Goal: Check status: Check status

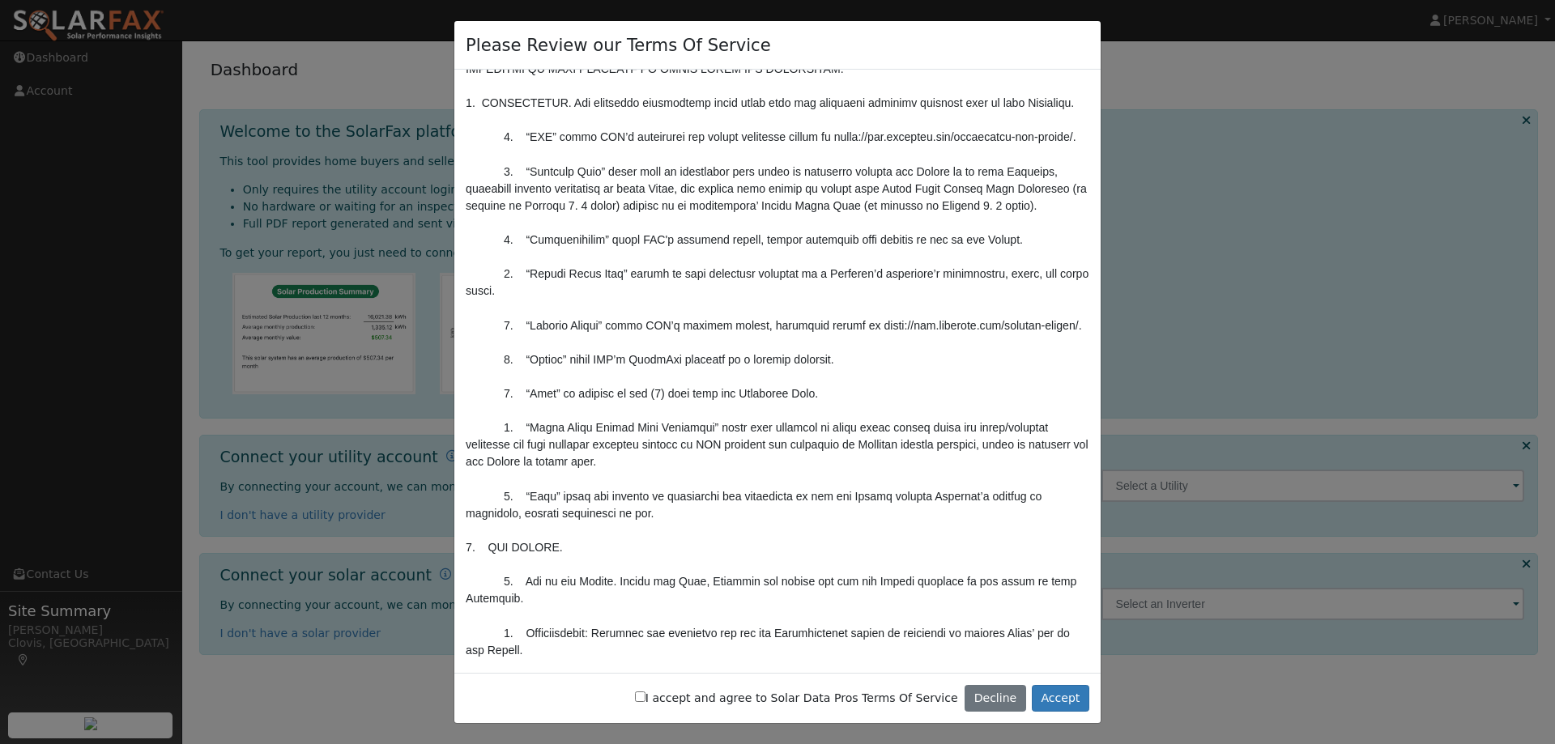
scroll to position [459, 0]
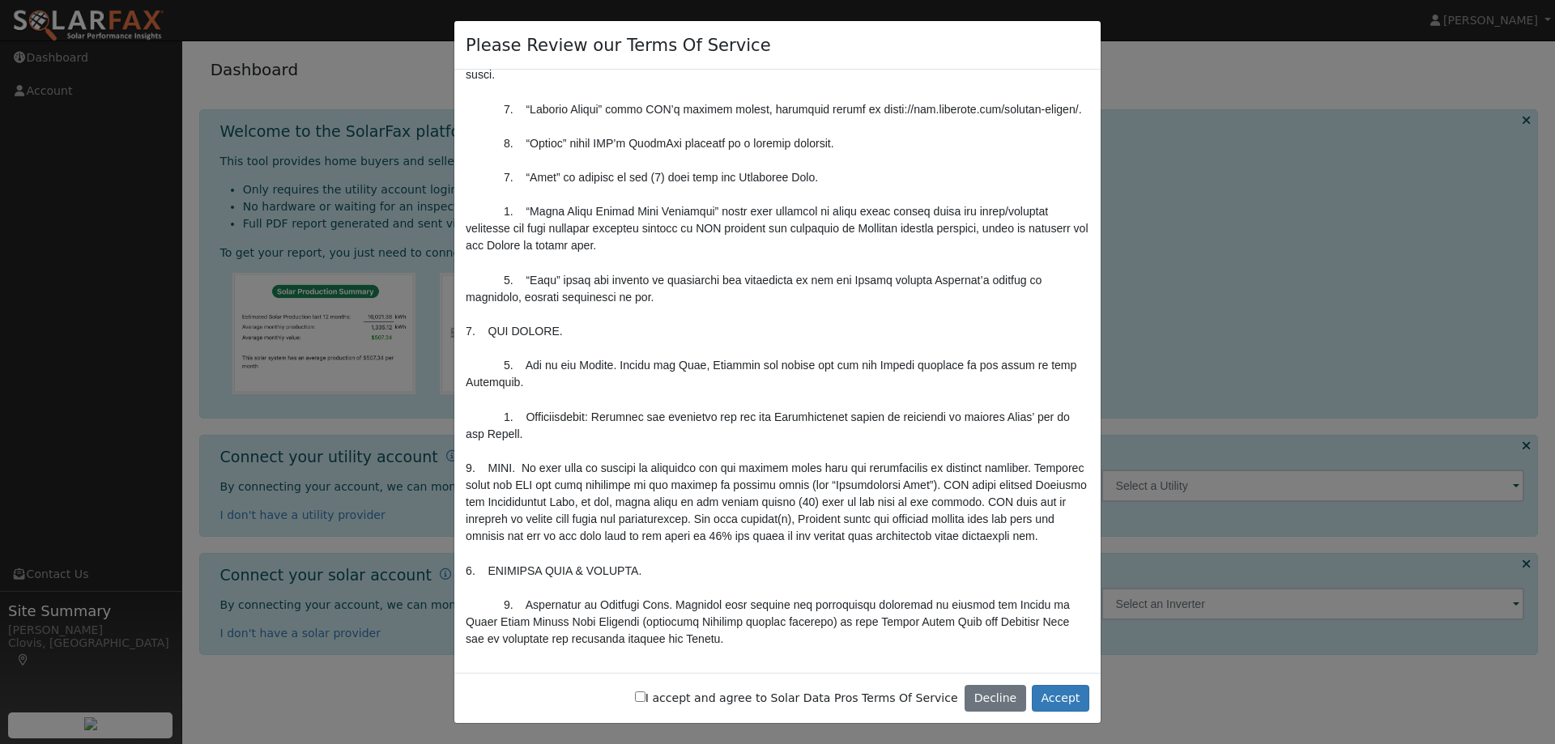
click at [876, 701] on label "I accept and agree to Solar Data Pros Terms Of Service" at bounding box center [796, 698] width 323 height 17
click at [645, 701] on input "I accept and agree to Solar Data Pros Terms Of Service" at bounding box center [640, 697] width 11 height 11
checkbox input "true"
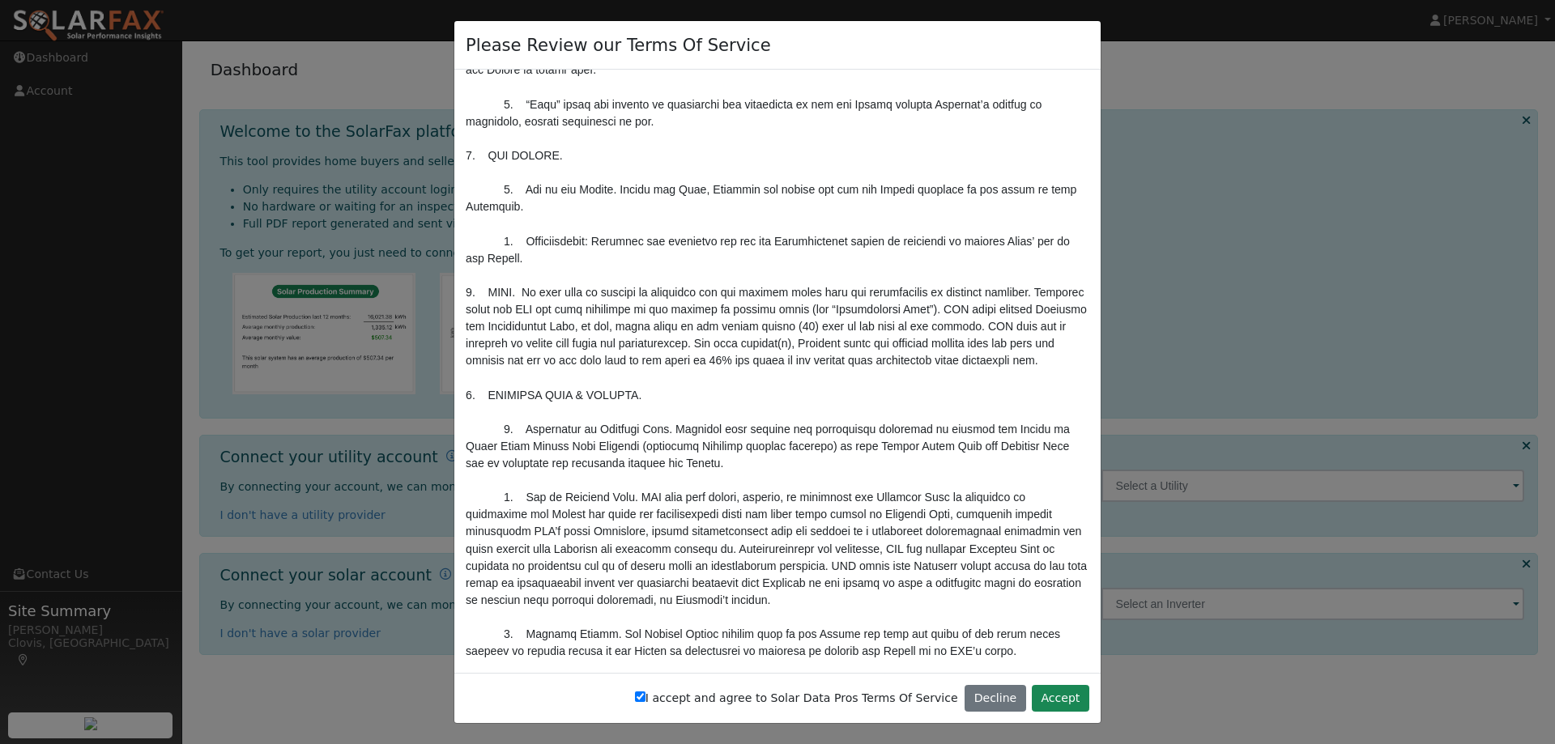
scroll to position [702, 0]
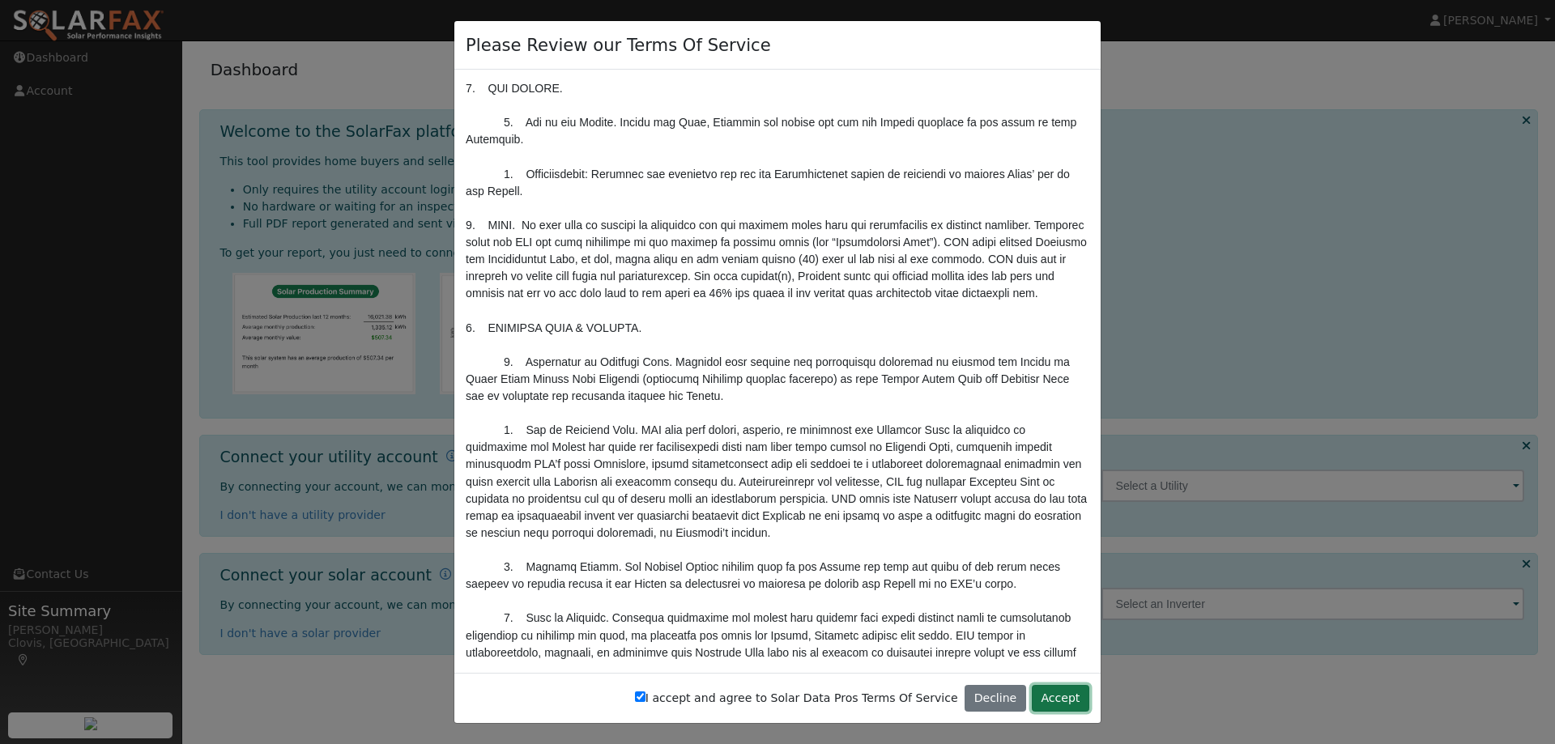
click at [1062, 705] on button "Accept" at bounding box center [1060, 699] width 57 height 28
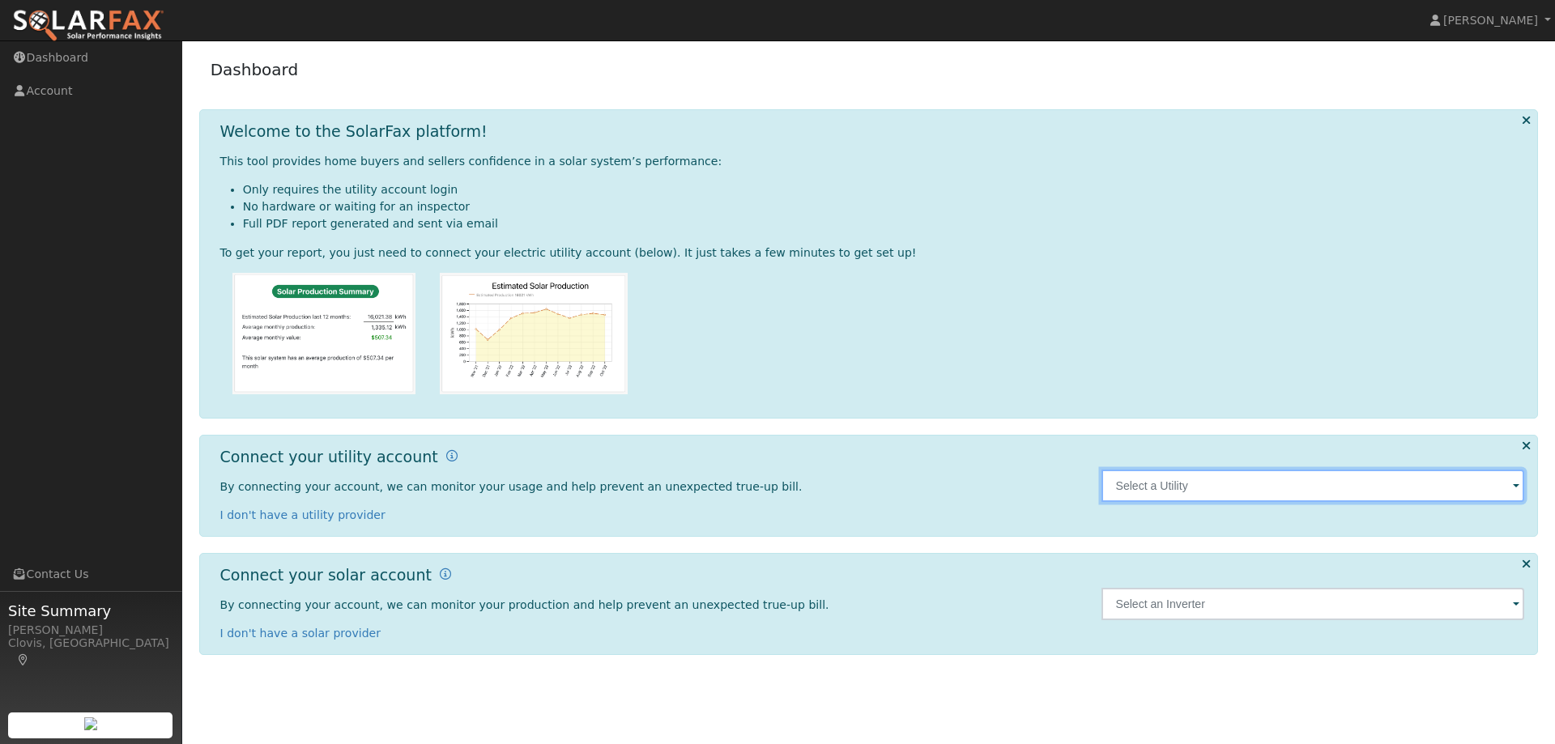
click at [1234, 493] on input "text" at bounding box center [1313, 486] width 424 height 32
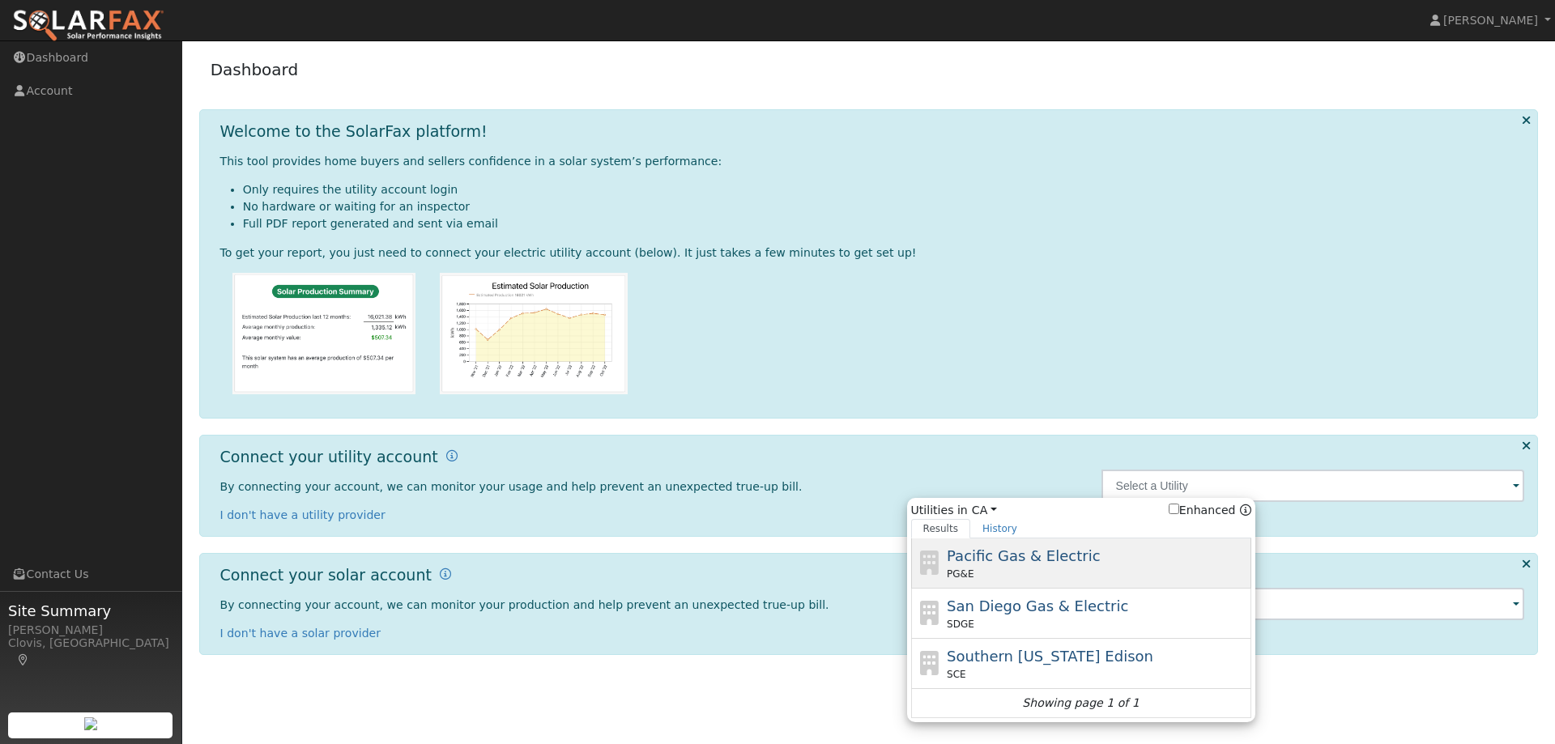
click at [1049, 556] on span "Pacific Gas & Electric" at bounding box center [1023, 555] width 153 height 17
type input "PG&E"
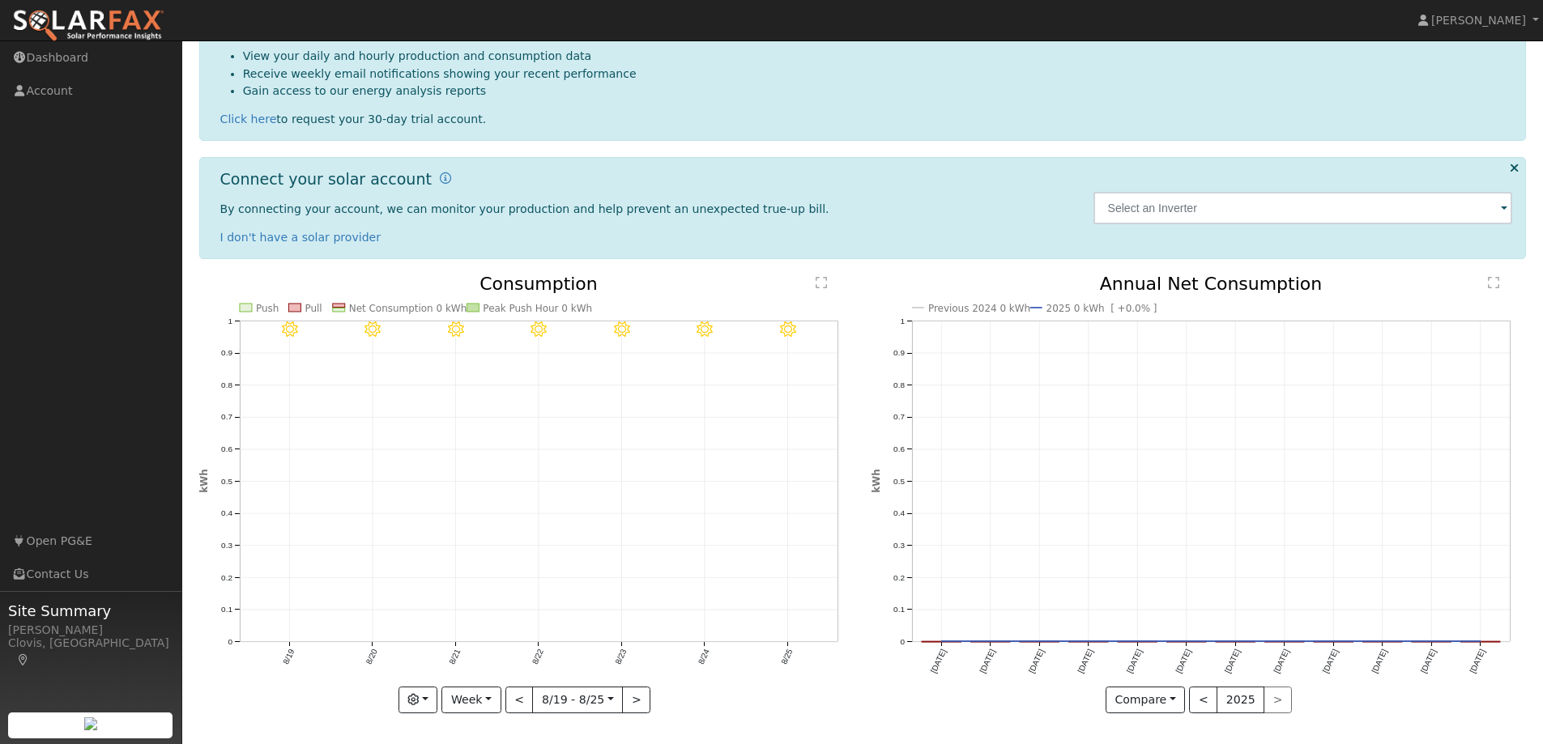
scroll to position [332, 0]
click at [1204, 708] on button "<" at bounding box center [1203, 700] width 28 height 28
click at [513, 692] on button "<" at bounding box center [519, 700] width 28 height 28
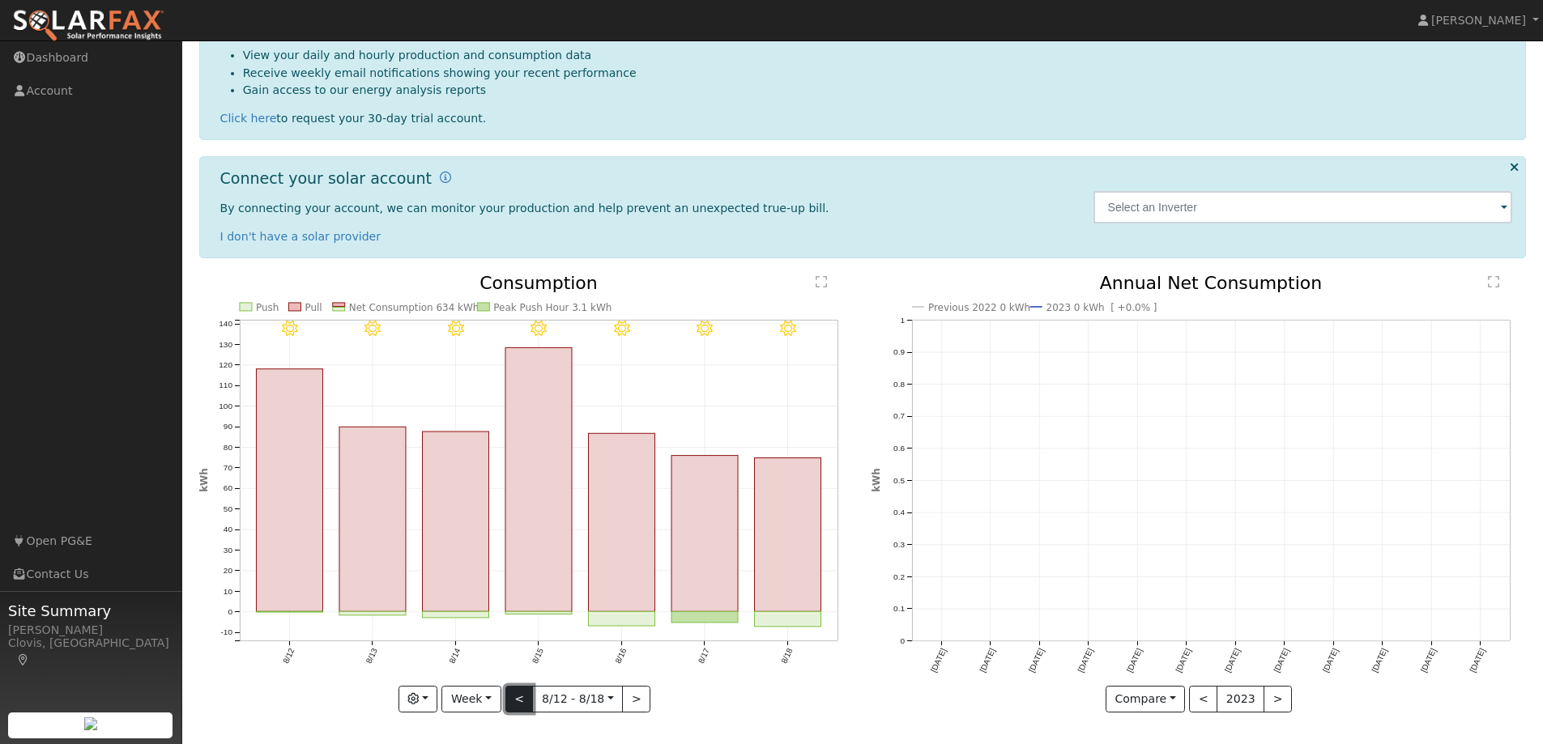
click at [520, 700] on button "<" at bounding box center [519, 700] width 28 height 28
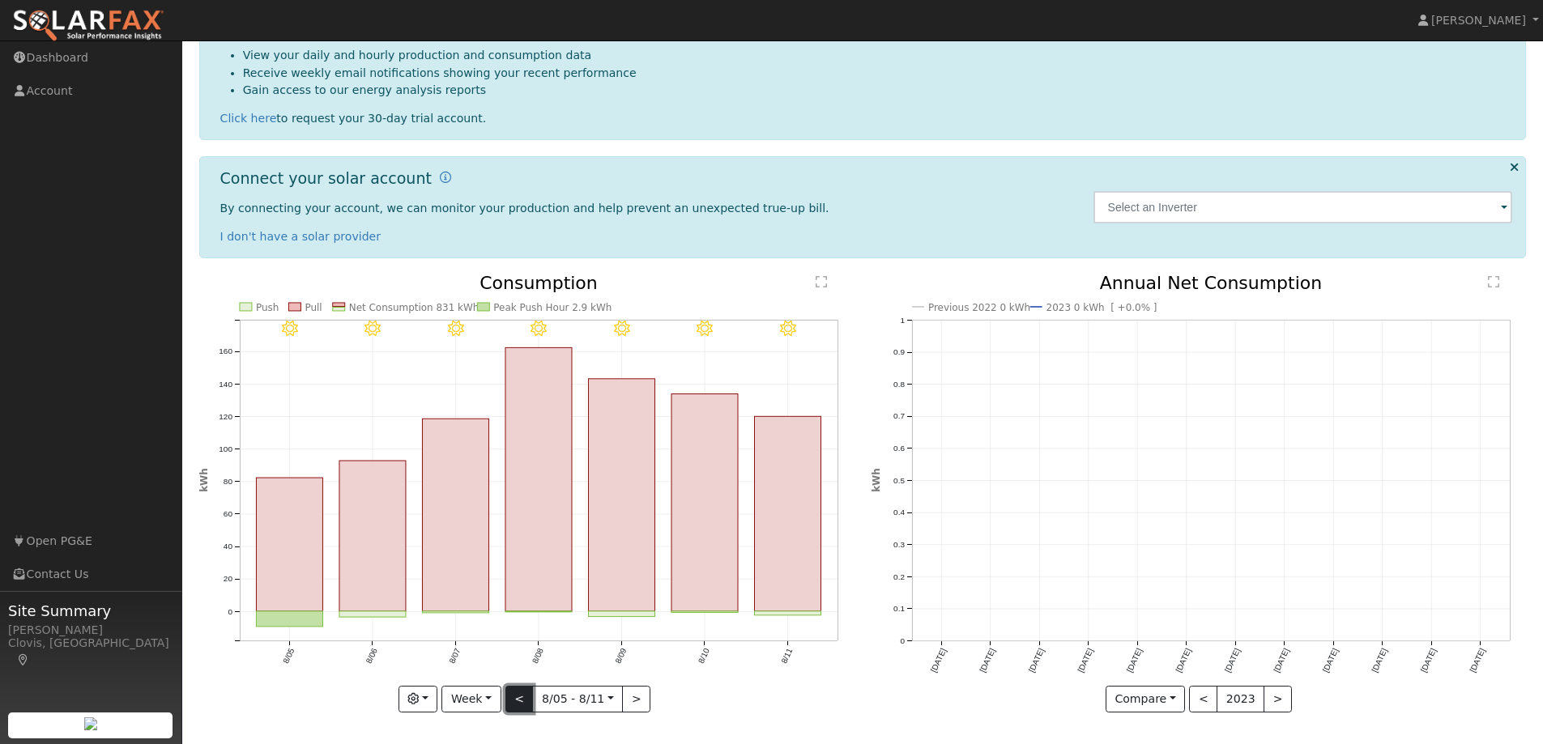
click at [520, 700] on button "<" at bounding box center [519, 700] width 28 height 28
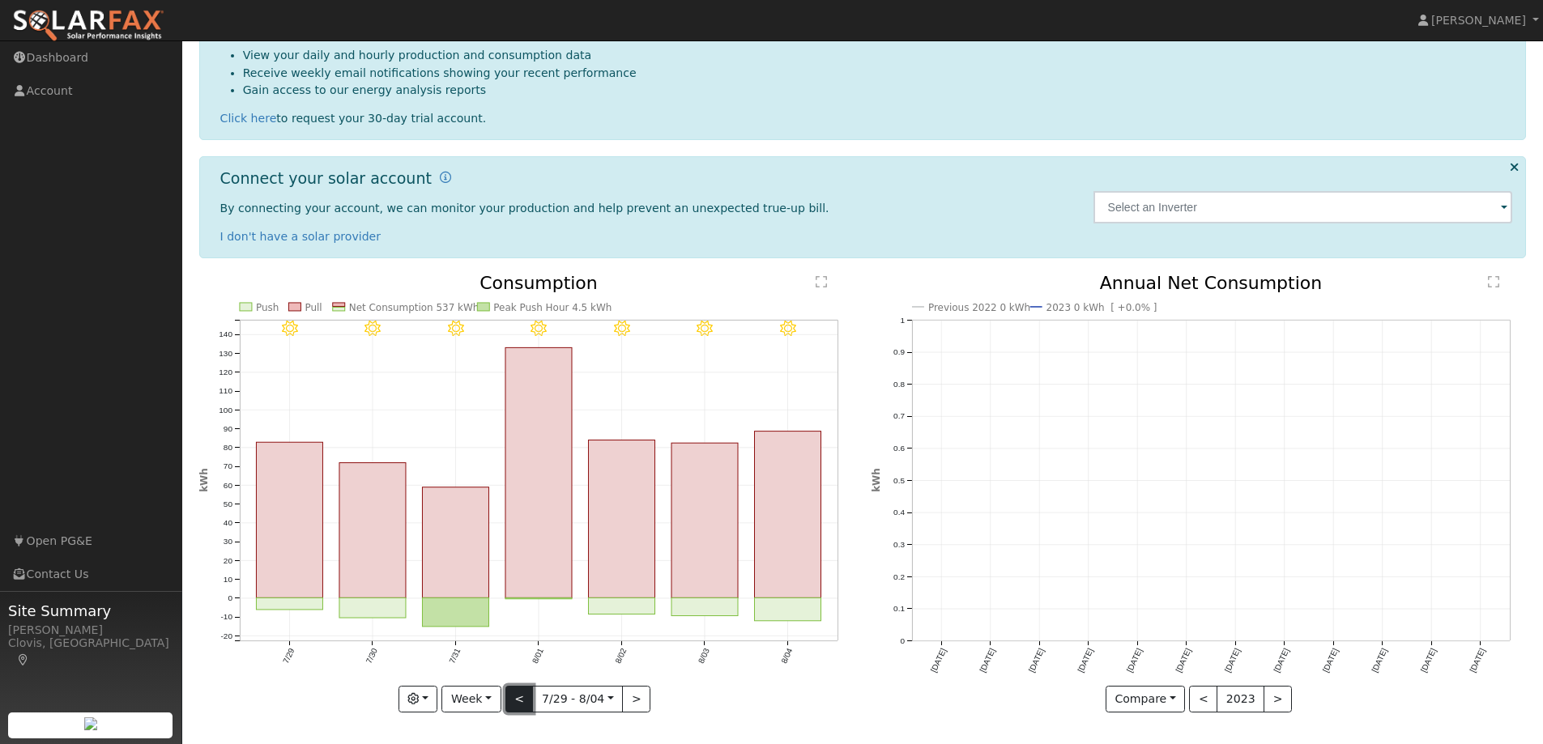
click at [518, 699] on button "<" at bounding box center [519, 700] width 28 height 28
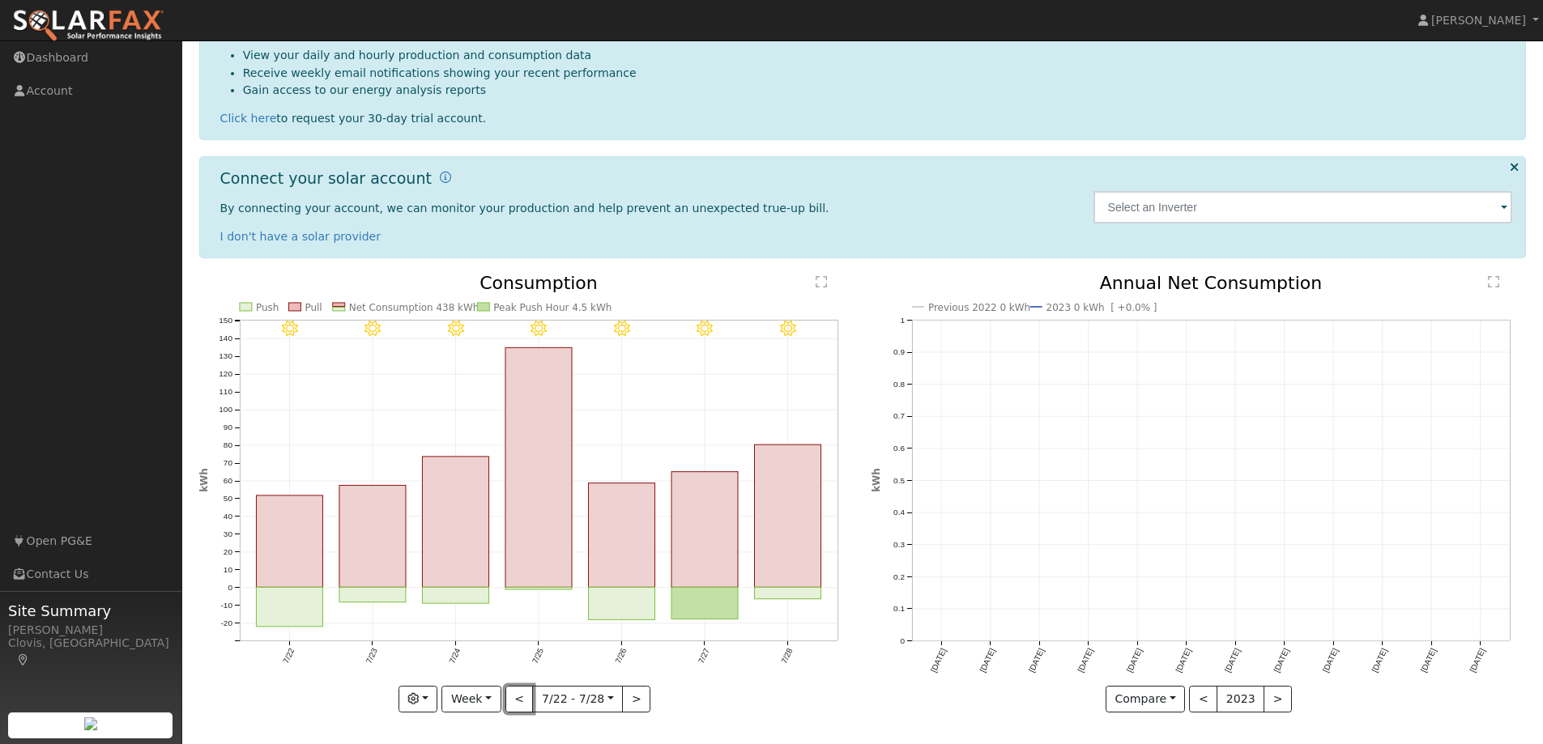
click at [518, 697] on button "<" at bounding box center [519, 700] width 28 height 28
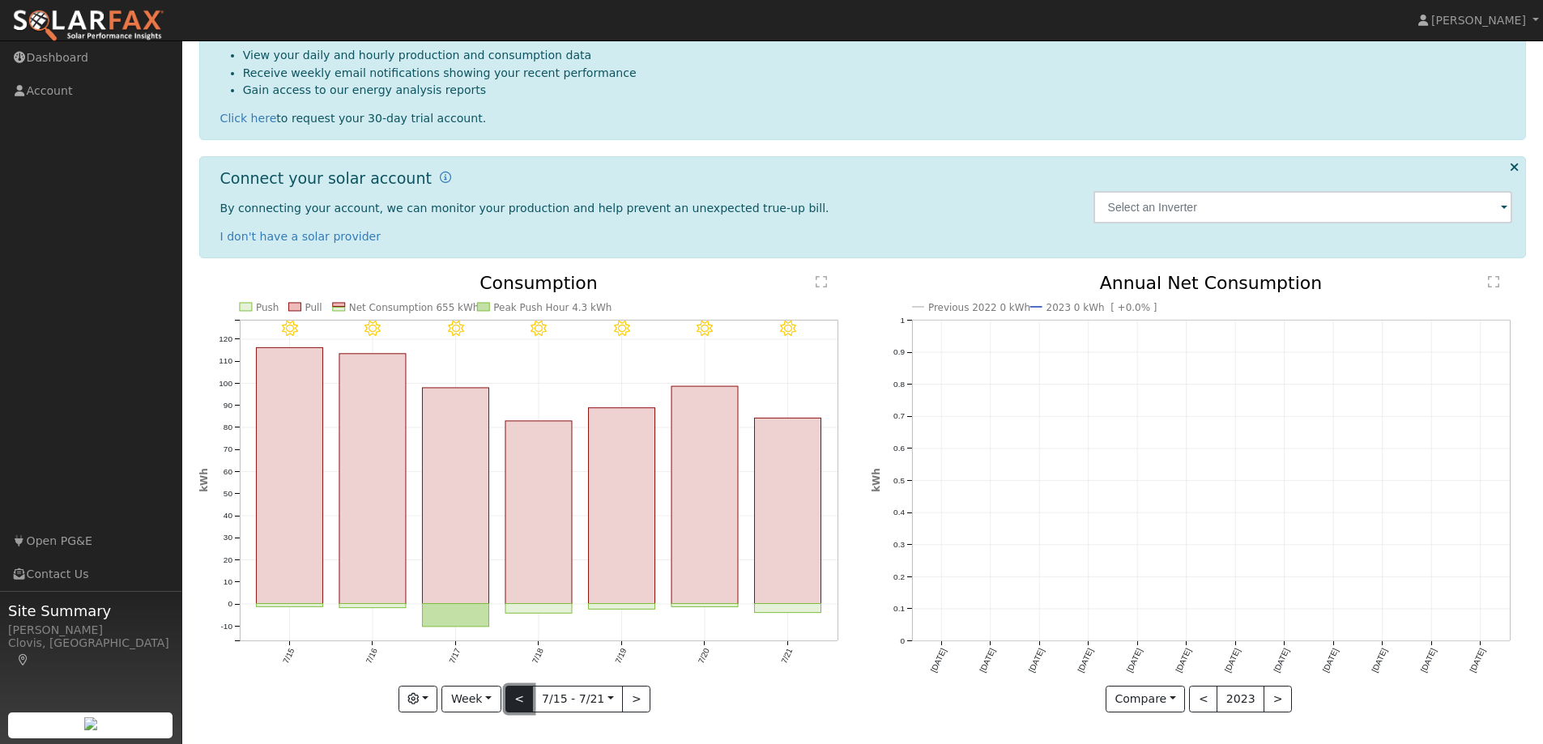
click at [517, 696] on button "<" at bounding box center [519, 700] width 28 height 28
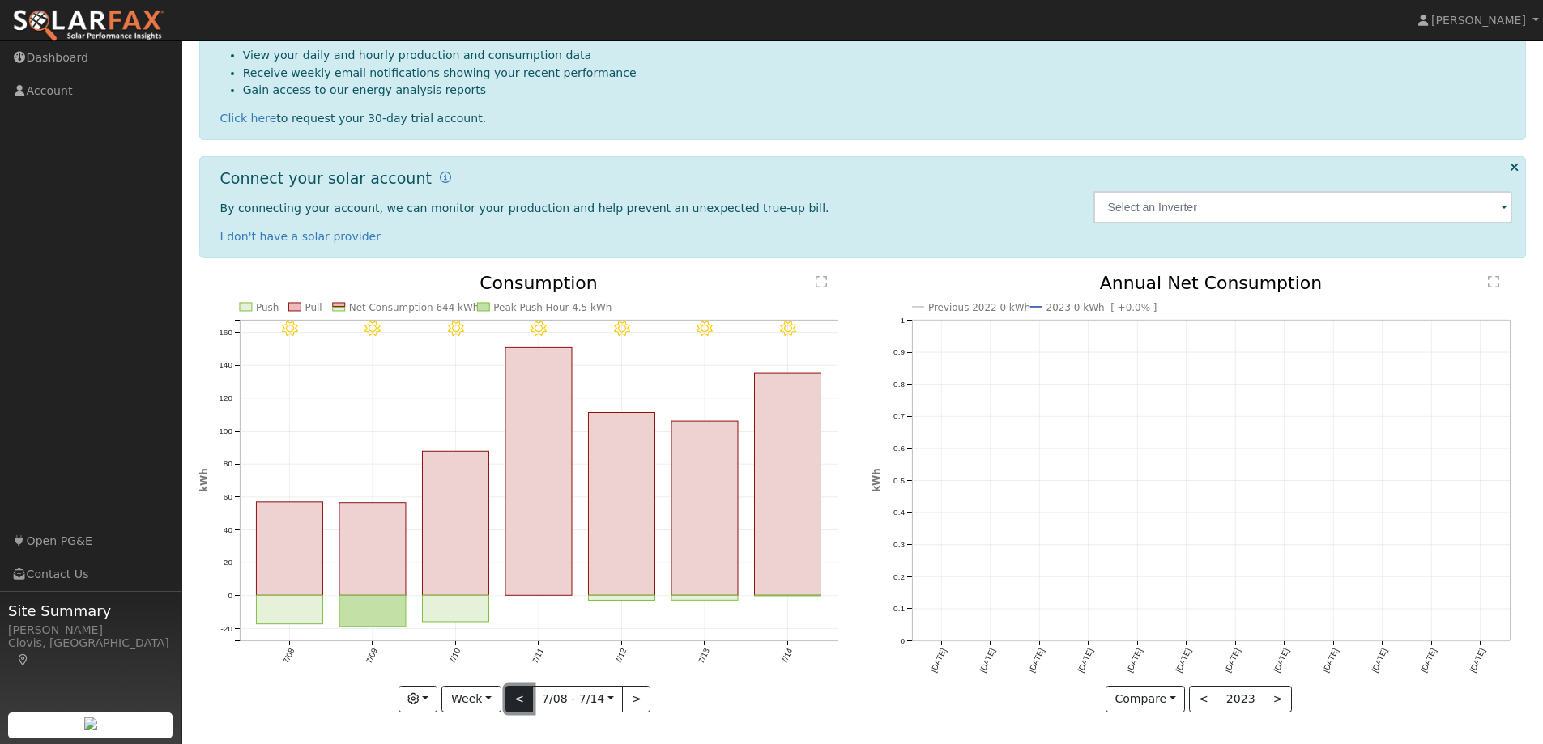
click at [517, 696] on button "<" at bounding box center [519, 700] width 28 height 28
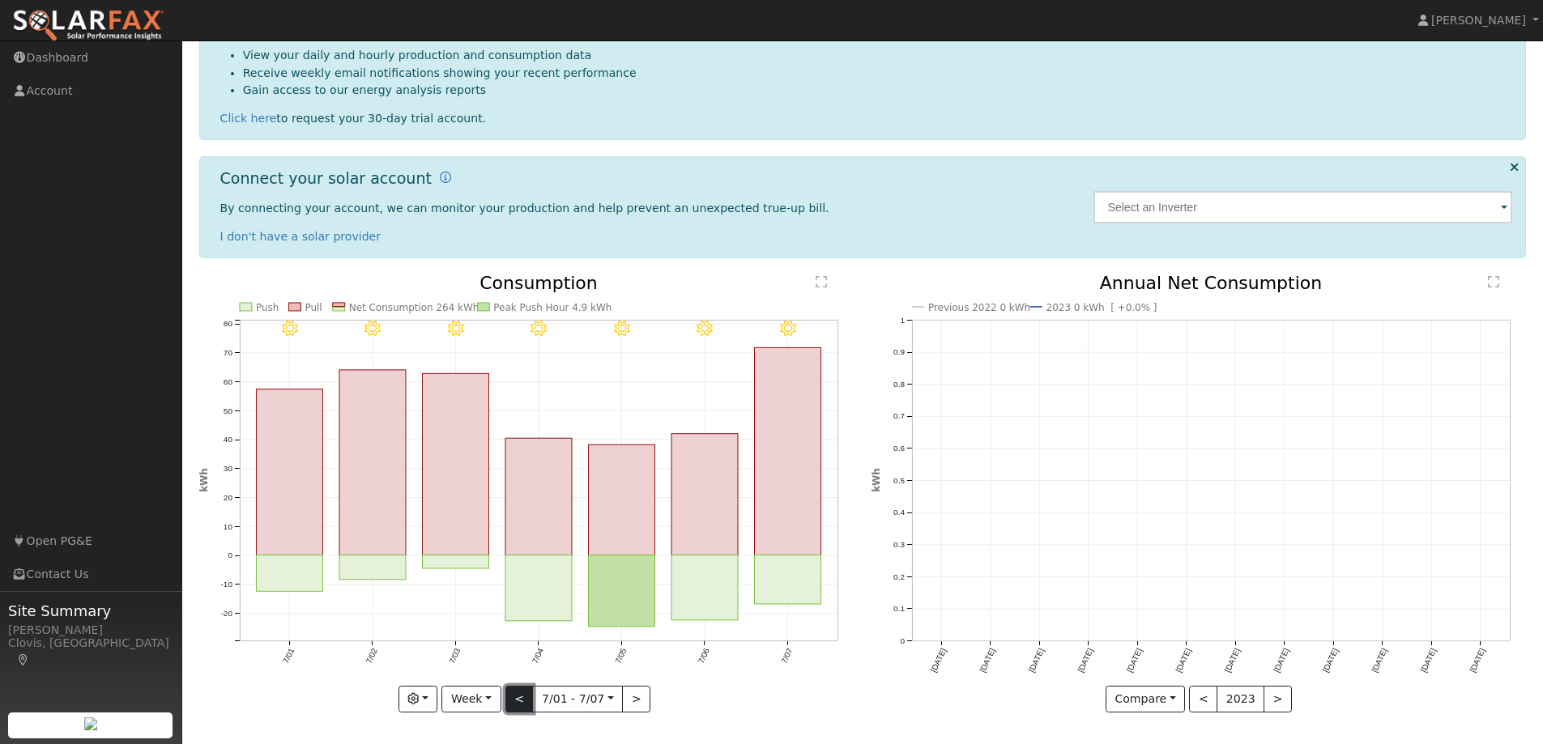
click at [517, 696] on button "<" at bounding box center [519, 700] width 28 height 28
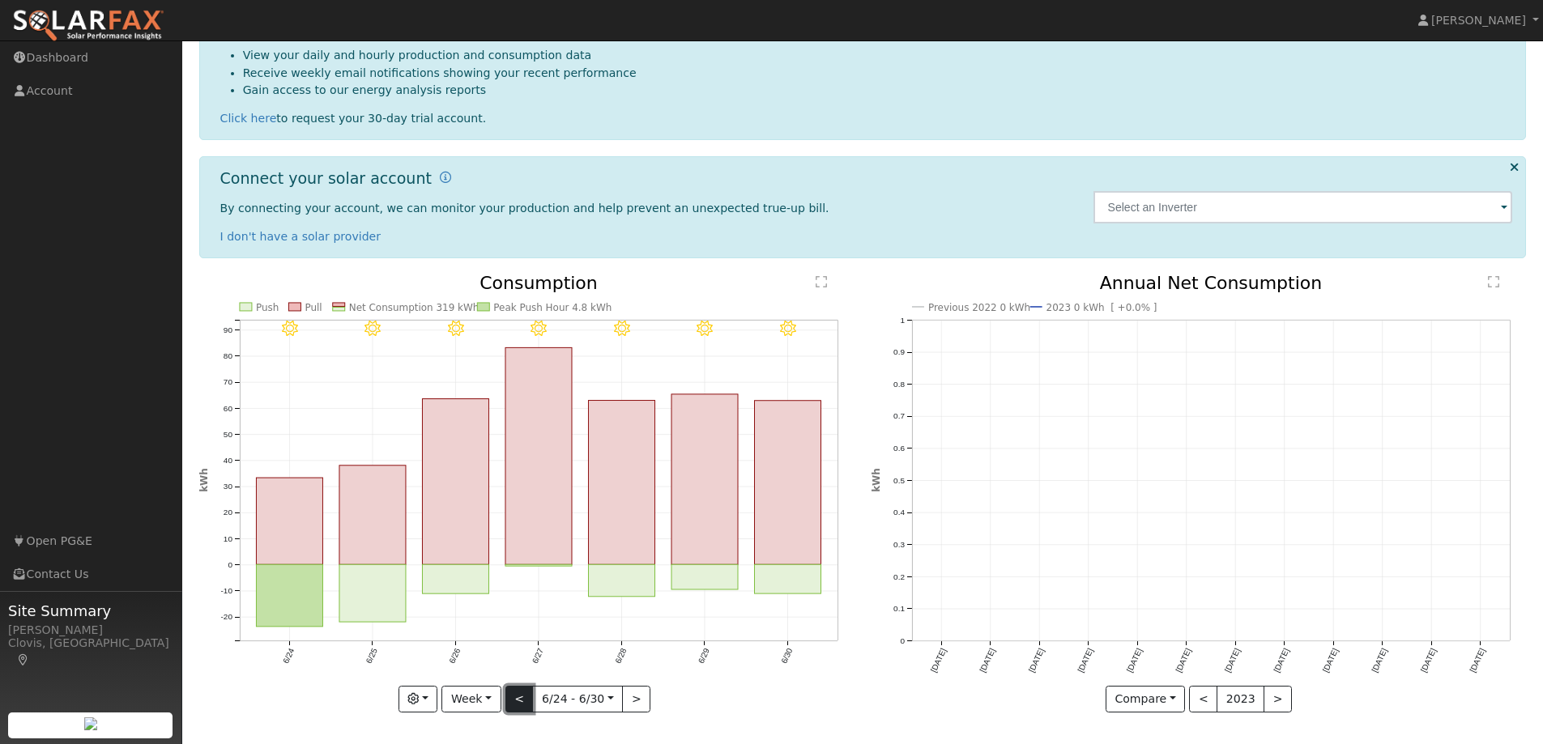
click at [517, 696] on button "<" at bounding box center [519, 700] width 28 height 28
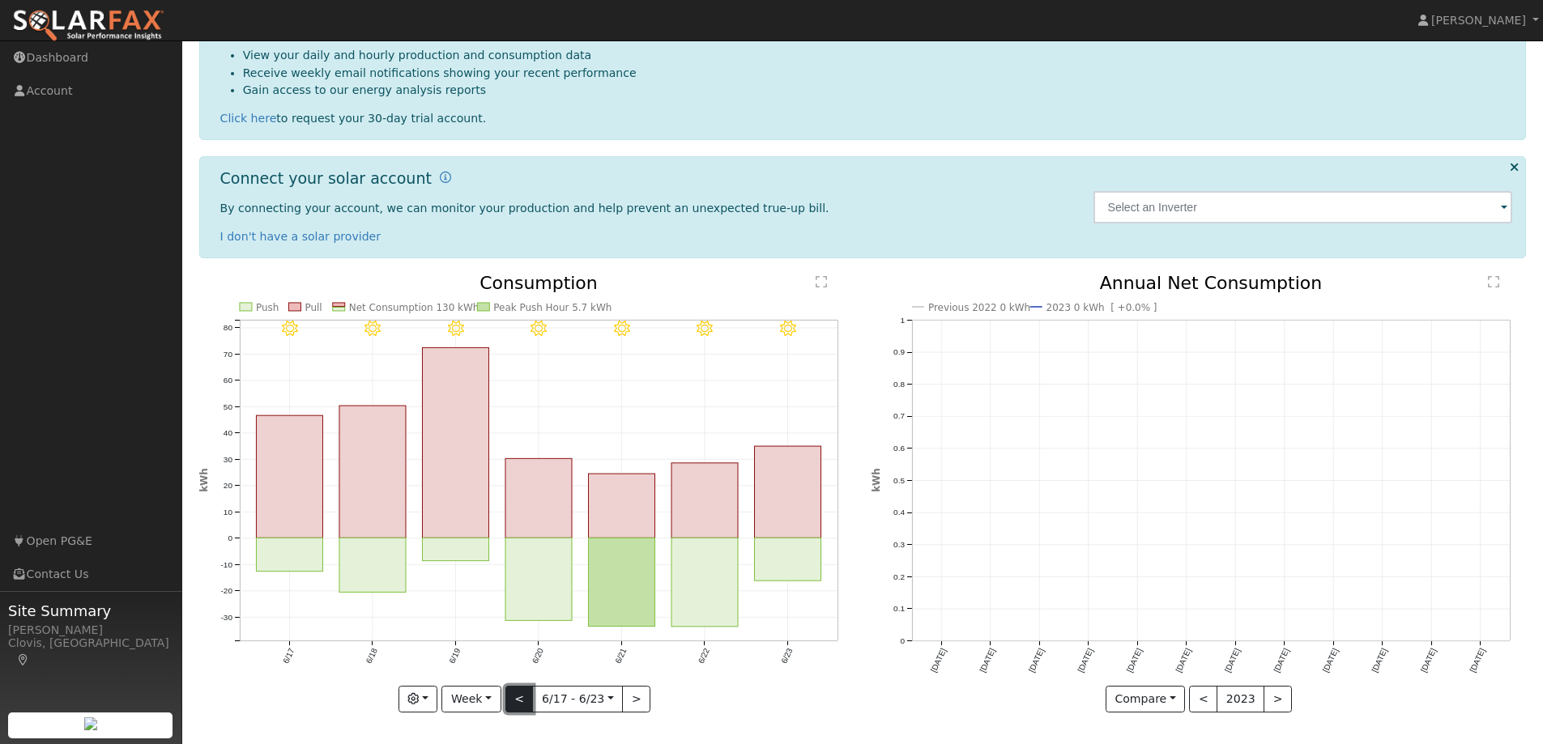
click at [517, 696] on button "<" at bounding box center [519, 700] width 28 height 28
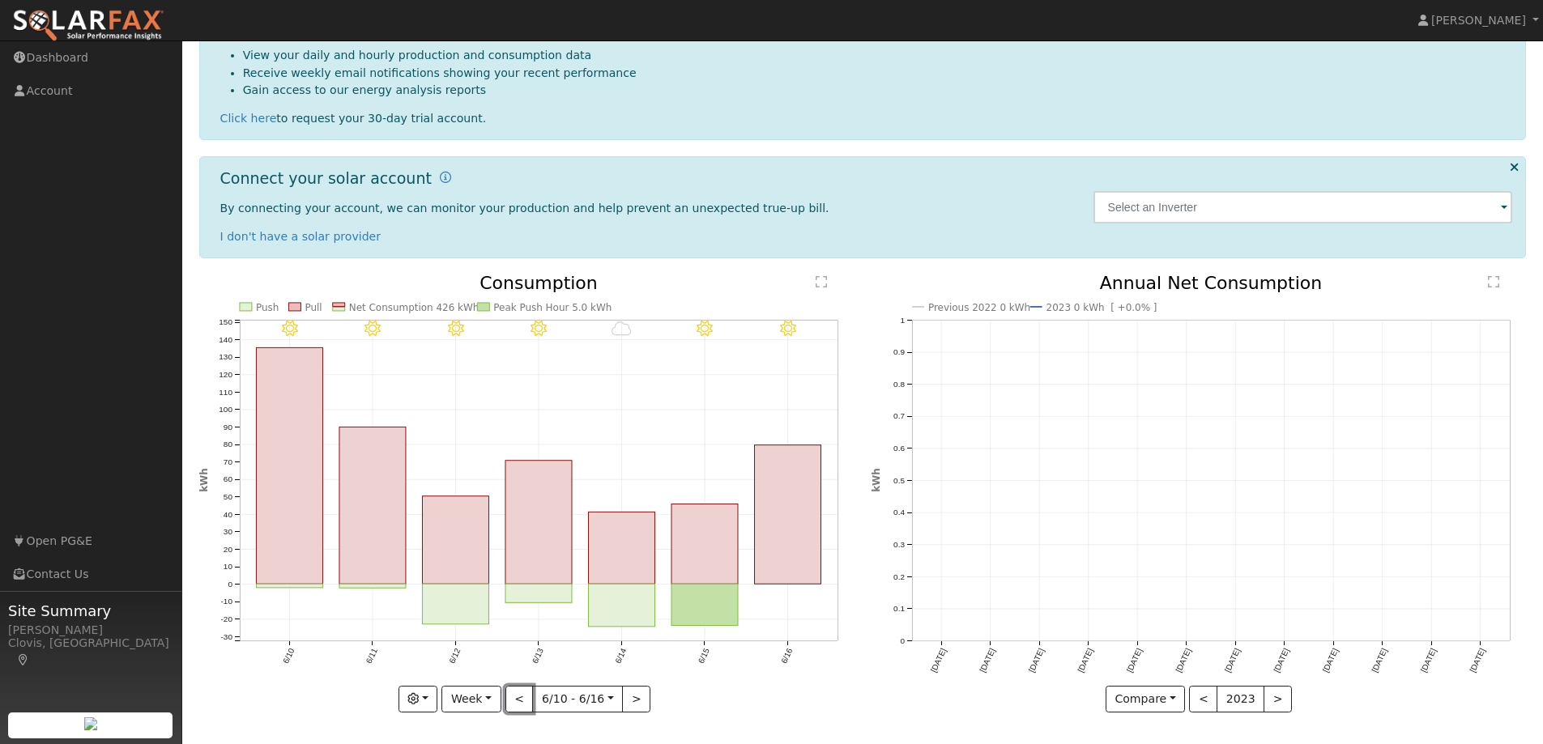
click at [518, 695] on button "<" at bounding box center [519, 700] width 28 height 28
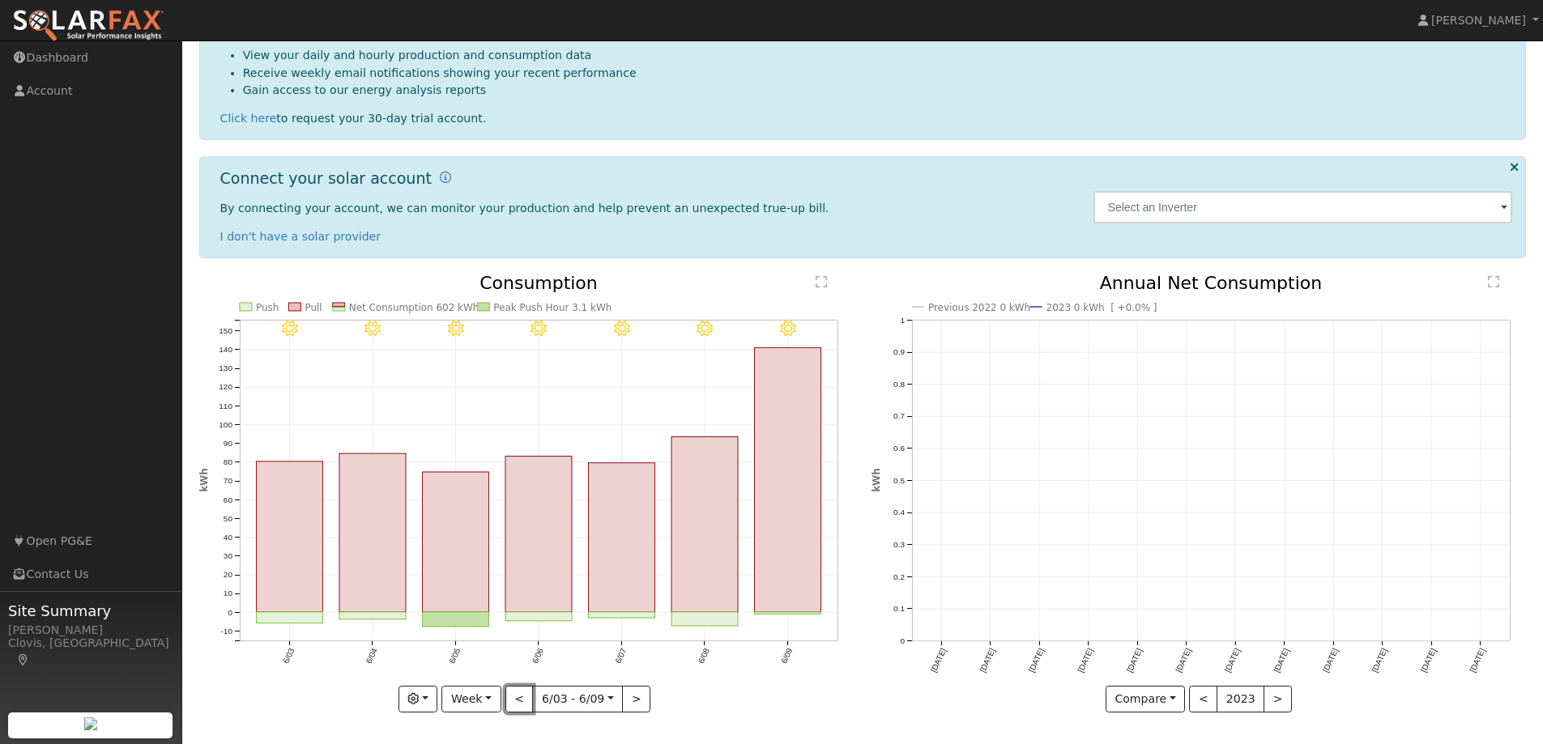
click at [519, 695] on button "<" at bounding box center [519, 700] width 28 height 28
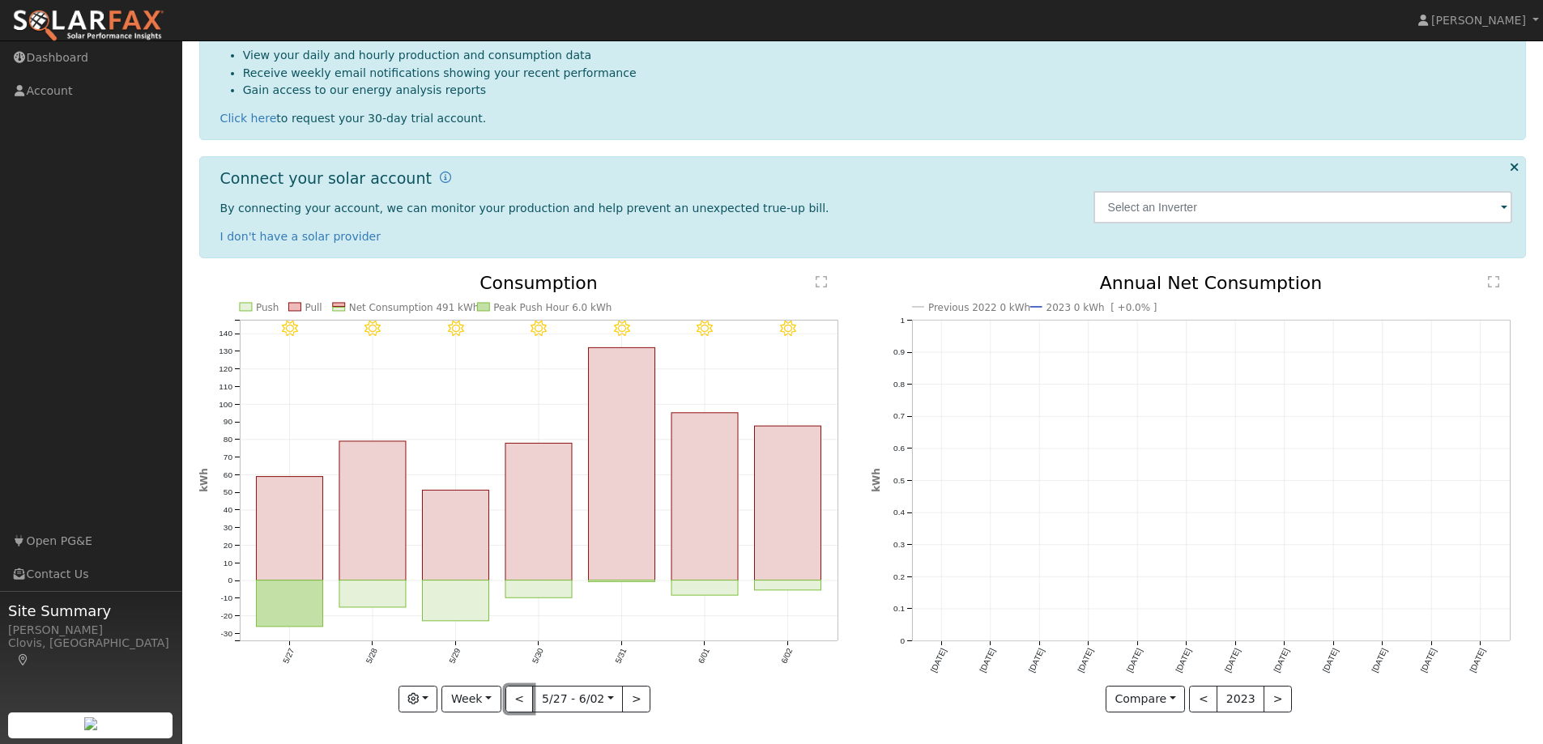
click at [524, 691] on button "<" at bounding box center [519, 700] width 28 height 28
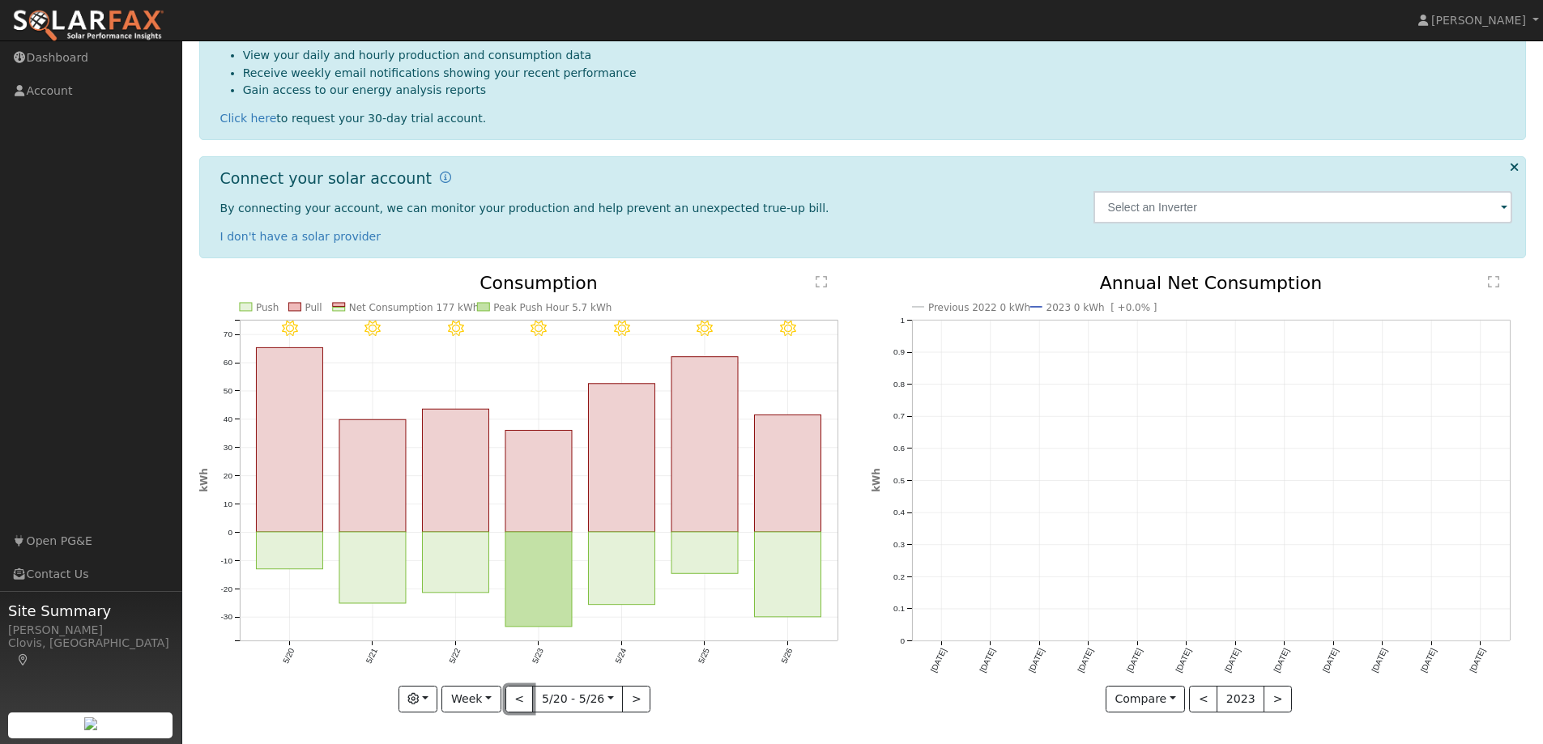
click at [524, 691] on button "<" at bounding box center [519, 700] width 28 height 28
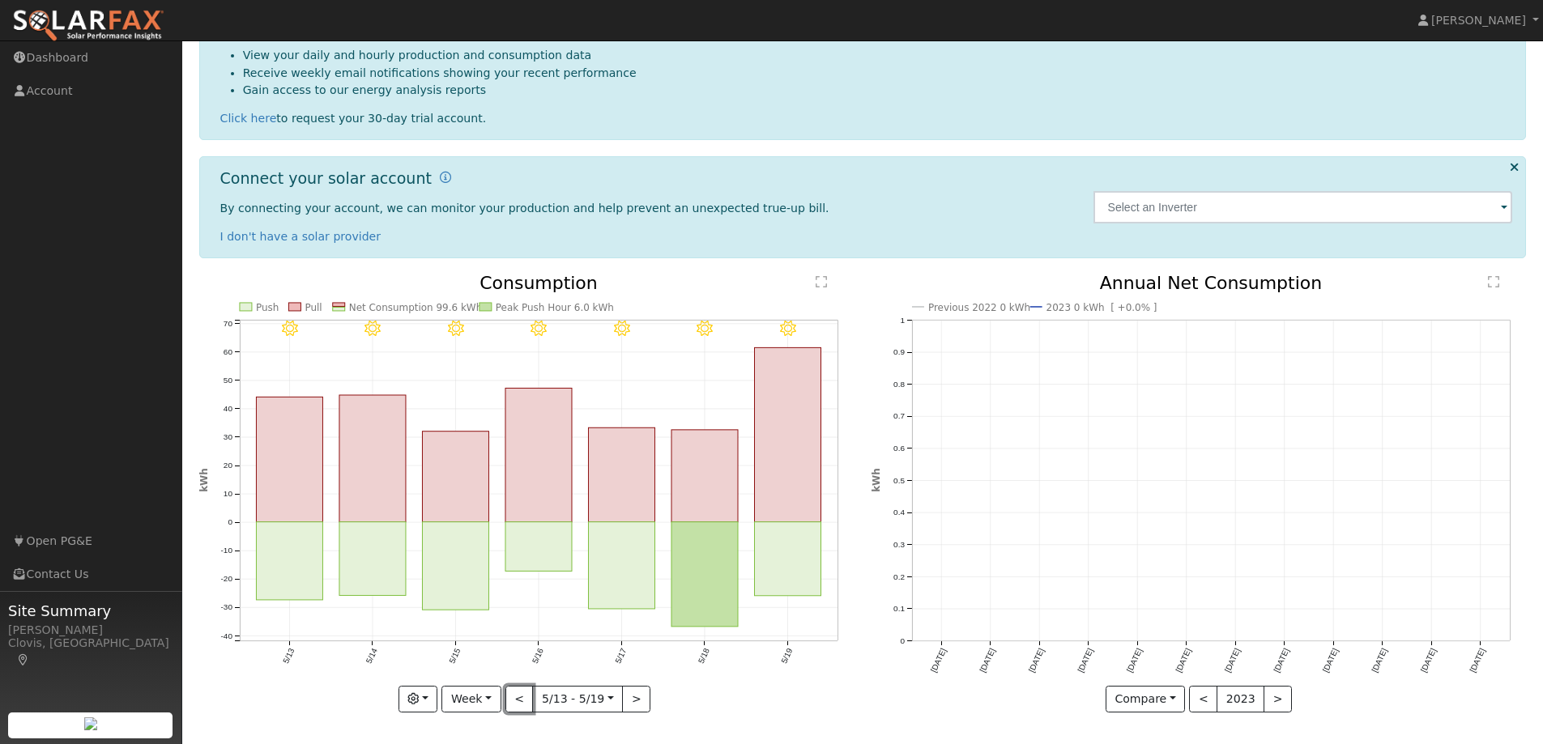
click at [524, 691] on button "<" at bounding box center [519, 700] width 28 height 28
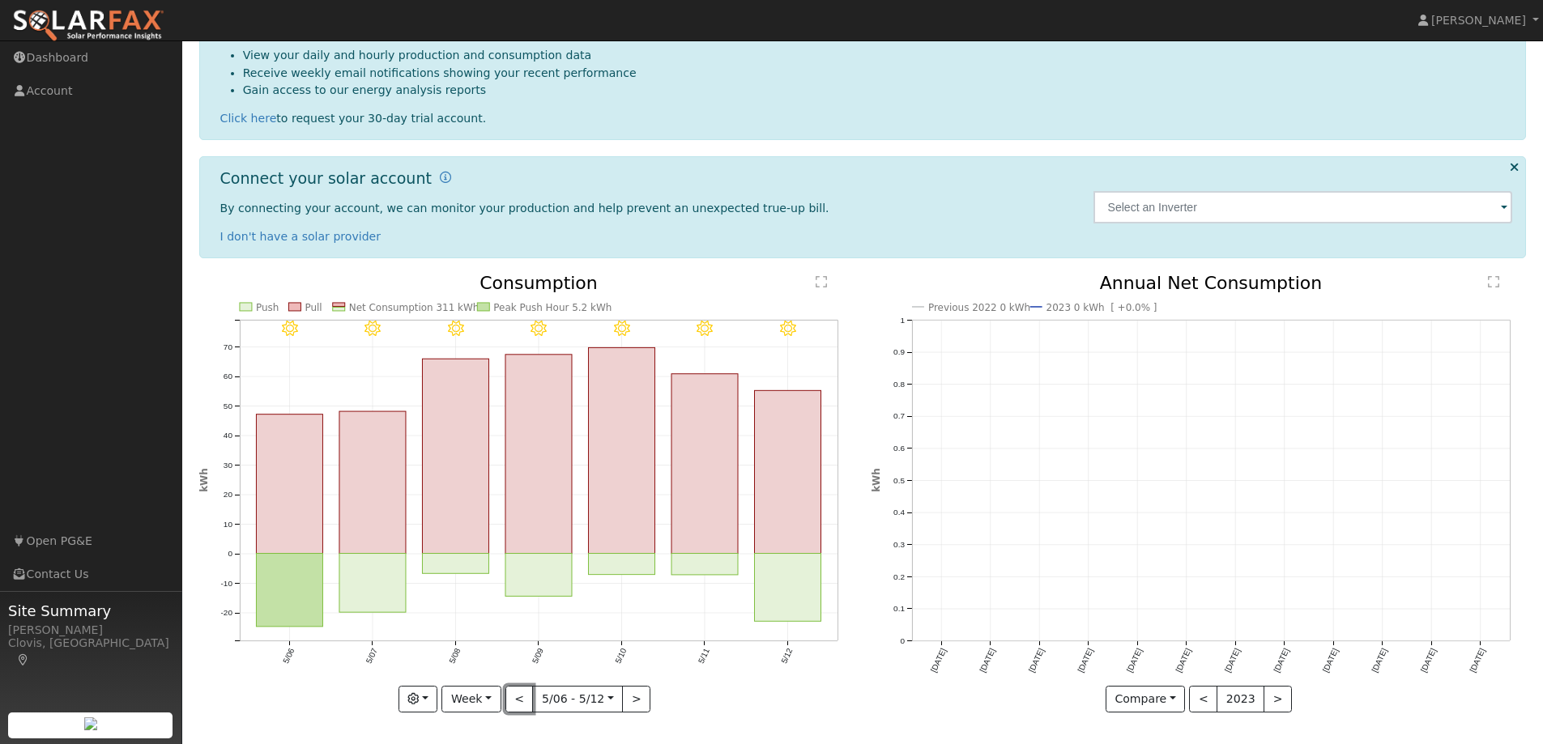
click at [524, 691] on button "<" at bounding box center [519, 700] width 28 height 28
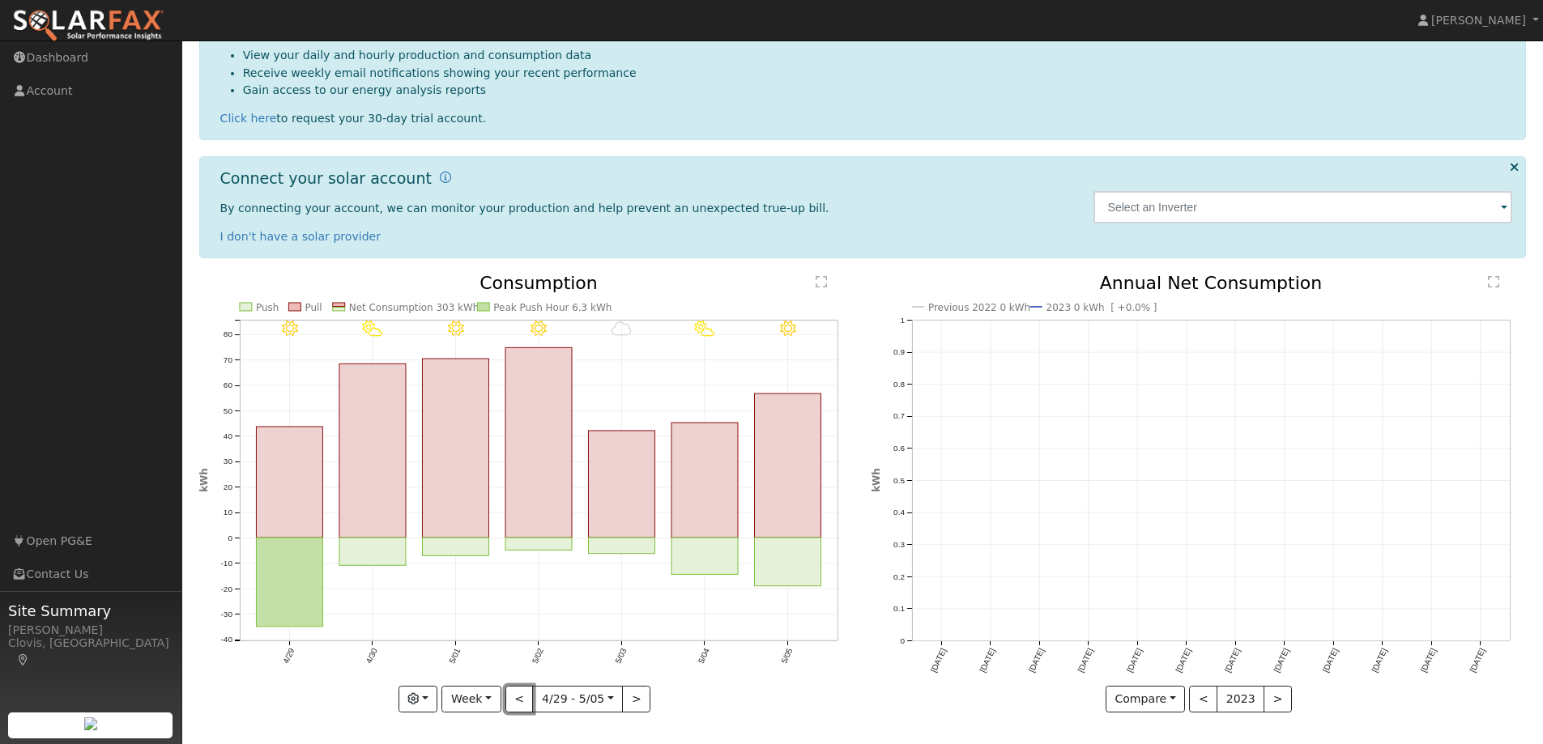
click at [524, 691] on button "<" at bounding box center [519, 700] width 28 height 28
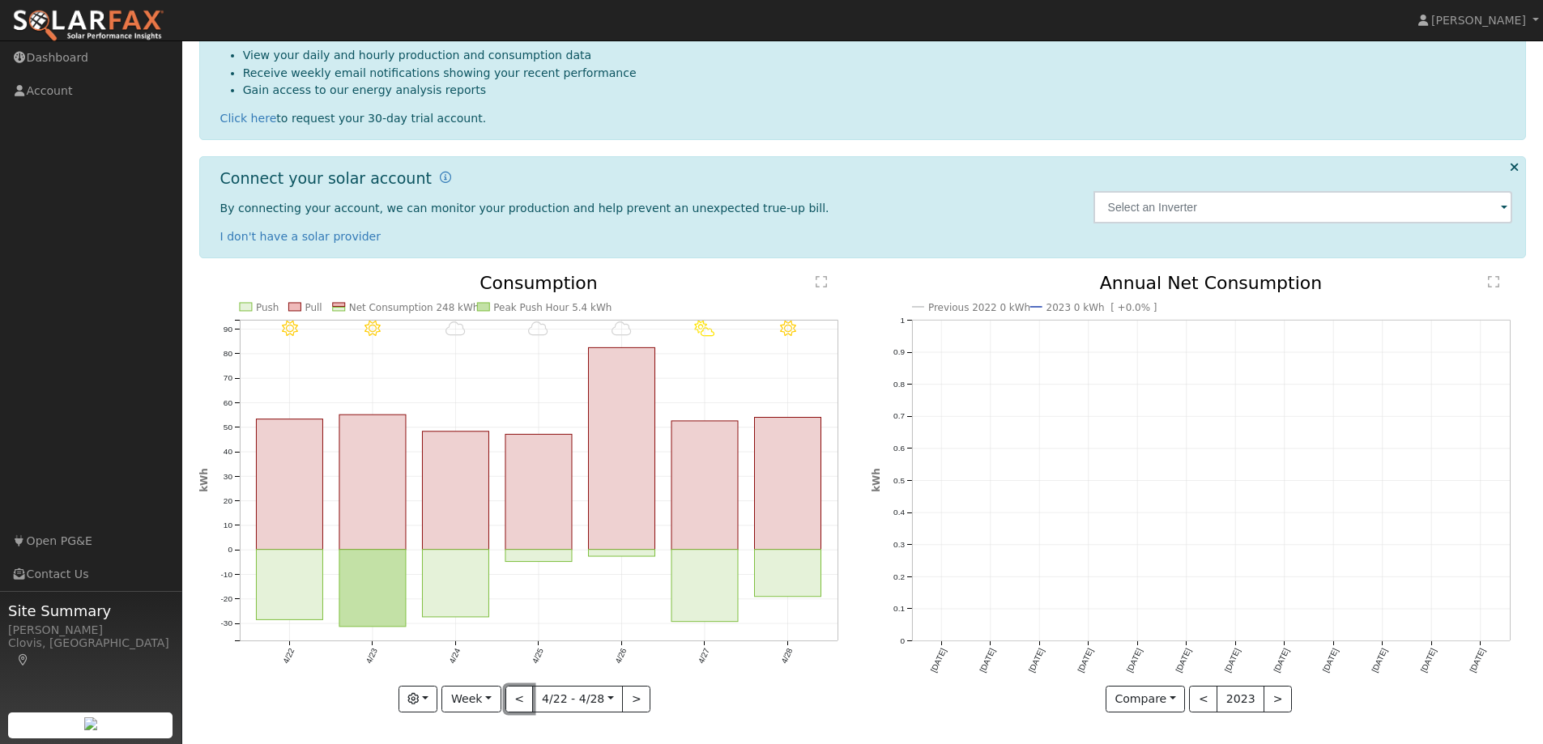
click at [524, 691] on button "<" at bounding box center [519, 700] width 28 height 28
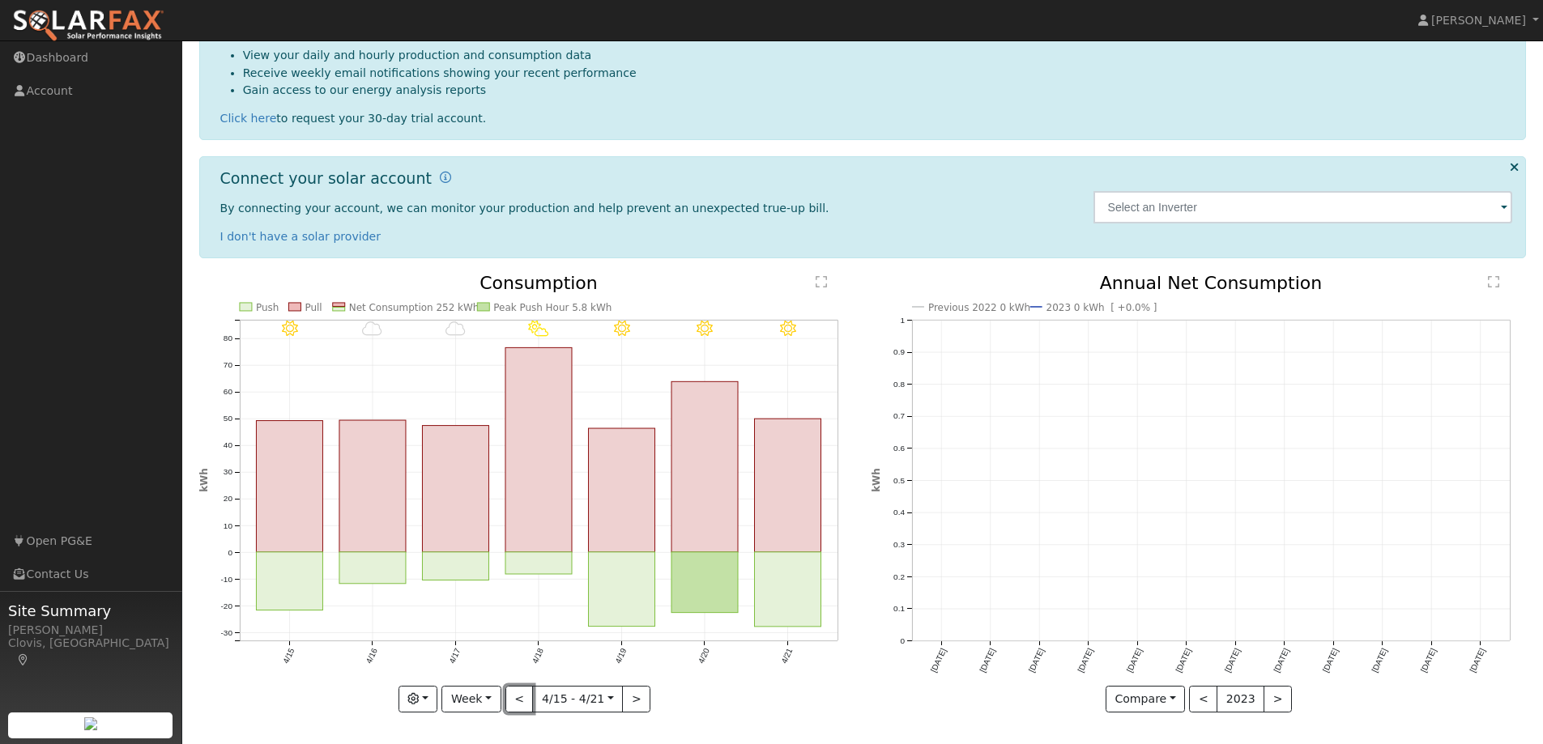
click at [524, 691] on button "<" at bounding box center [519, 700] width 28 height 28
type input "2025-04-08"
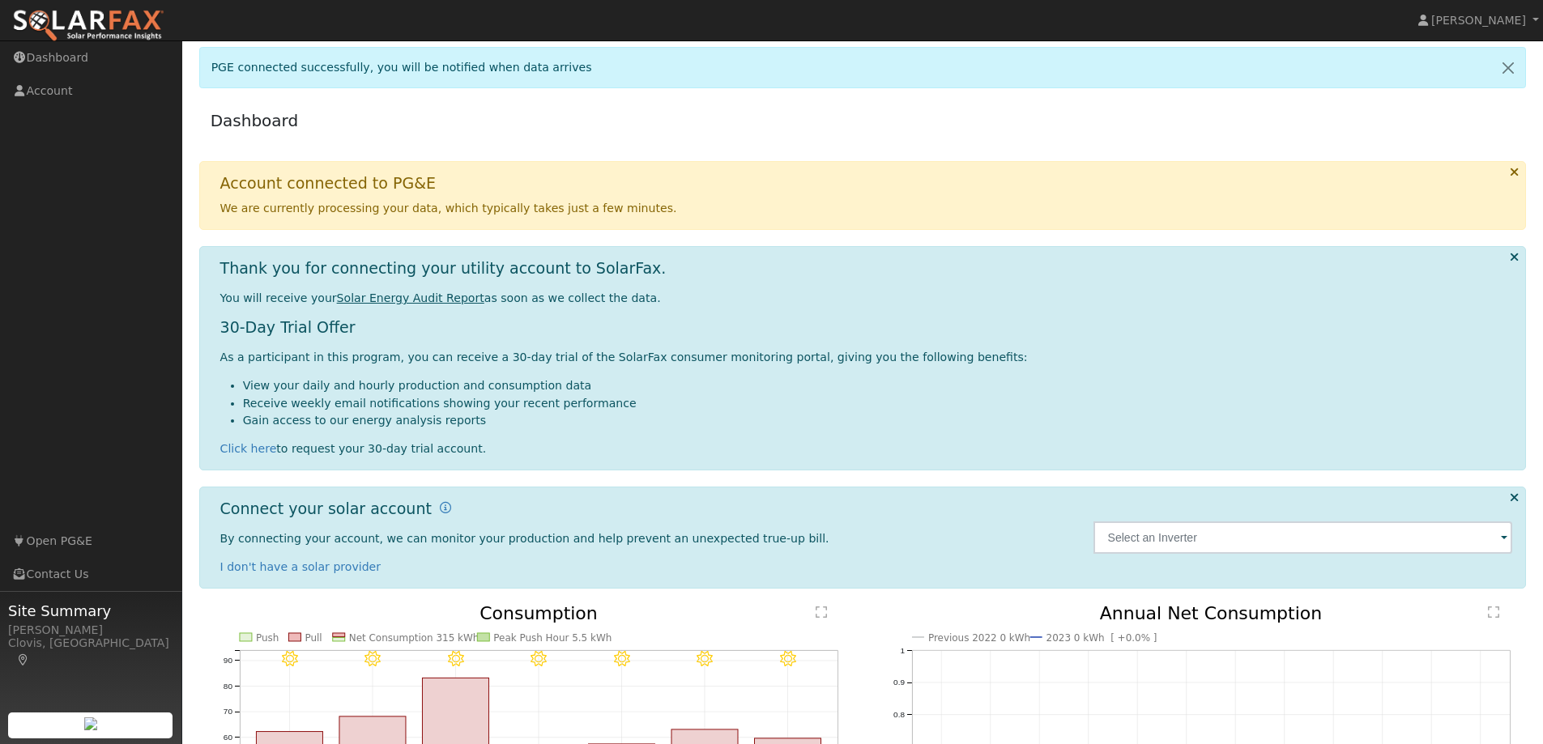
scroll to position [0, 0]
click at [1526, 28] on link "Elyse Murphy" at bounding box center [1479, 20] width 130 height 40
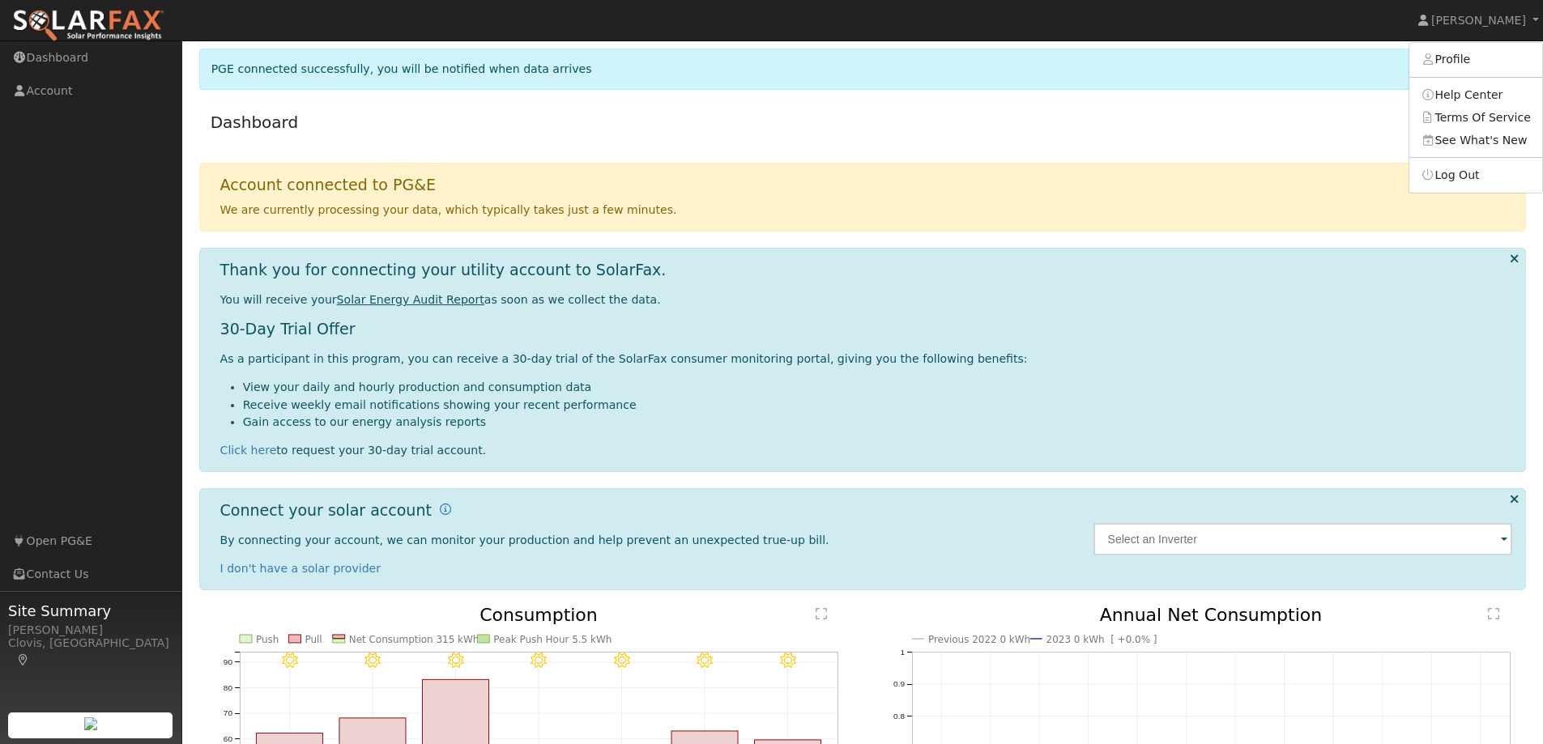
click at [1034, 169] on div "Account connected to PG&E We are currently processing your data, which typicall…" at bounding box center [862, 198] width 1327 height 70
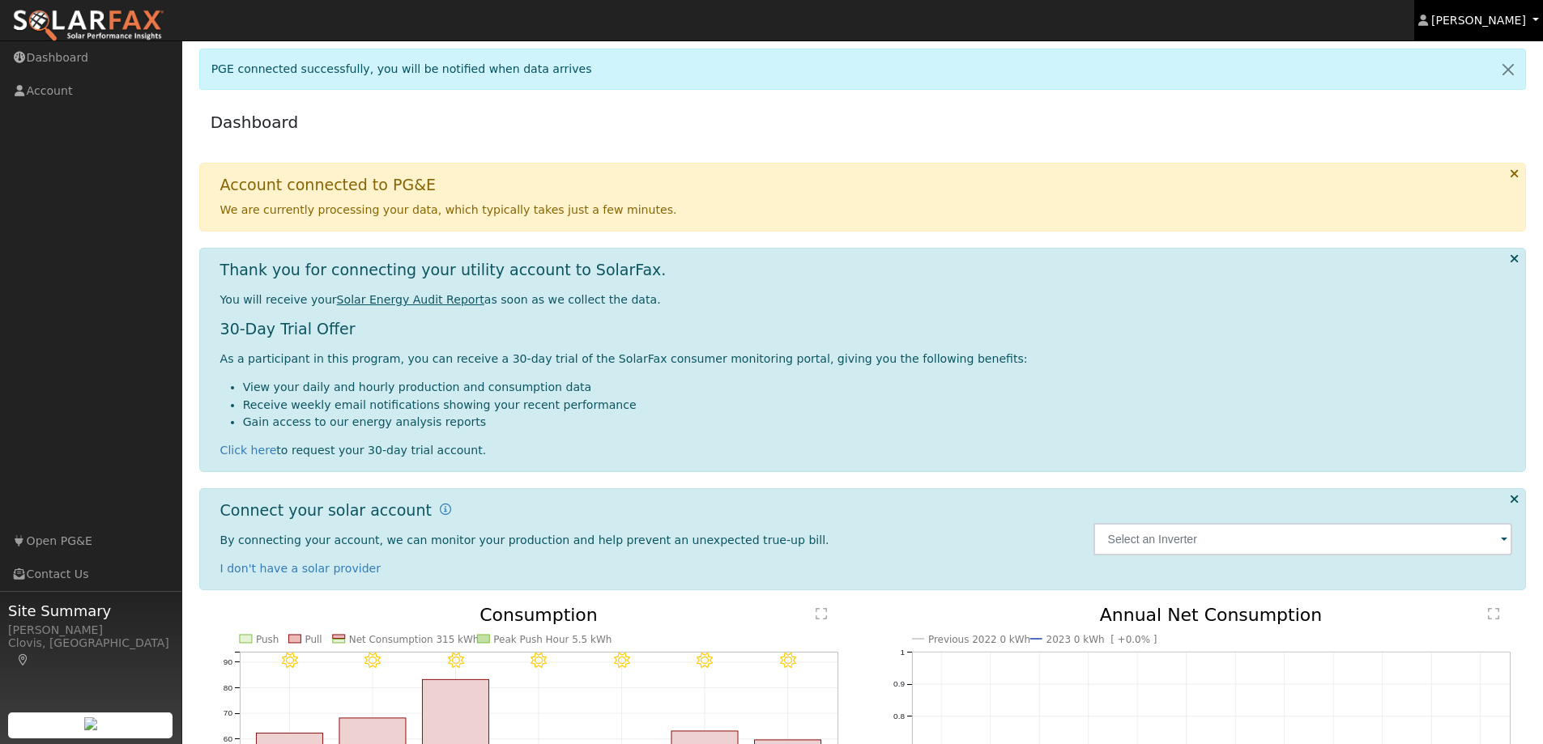
click at [1513, 27] on span "Elyse Murphy" at bounding box center [1478, 20] width 95 height 13
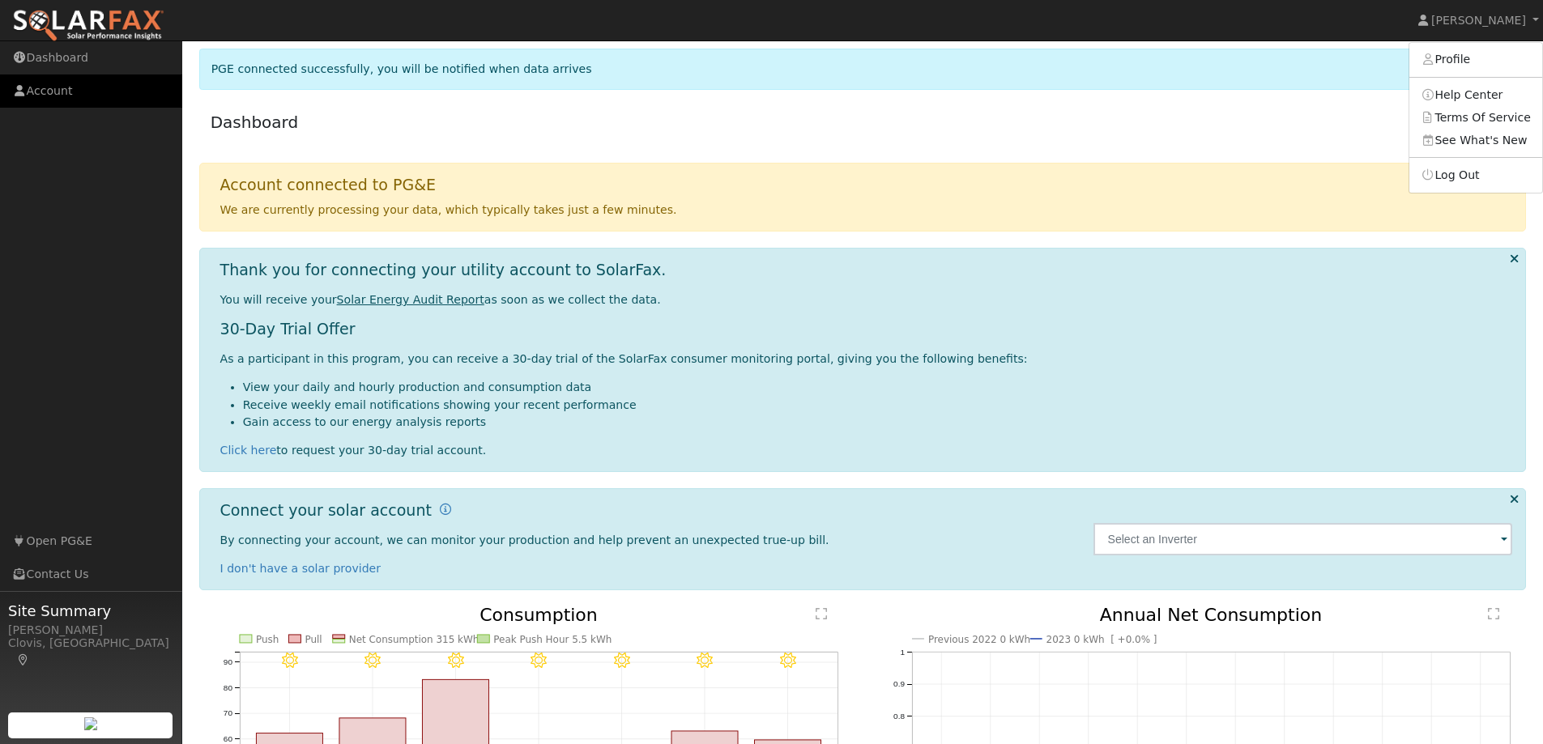
click at [66, 92] on link "Account" at bounding box center [91, 91] width 182 height 33
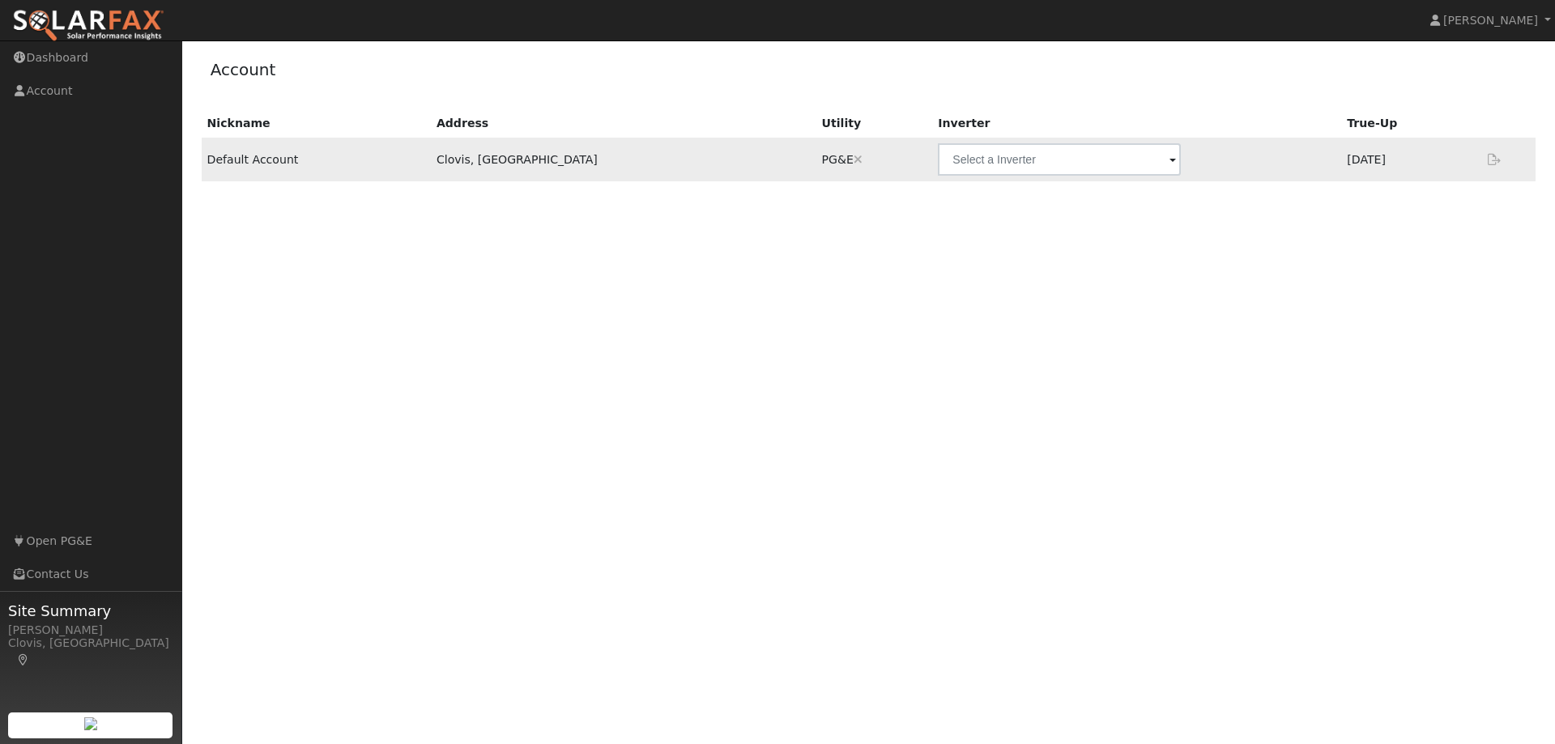
click at [1169, 161] on span at bounding box center [1172, 160] width 6 height 19
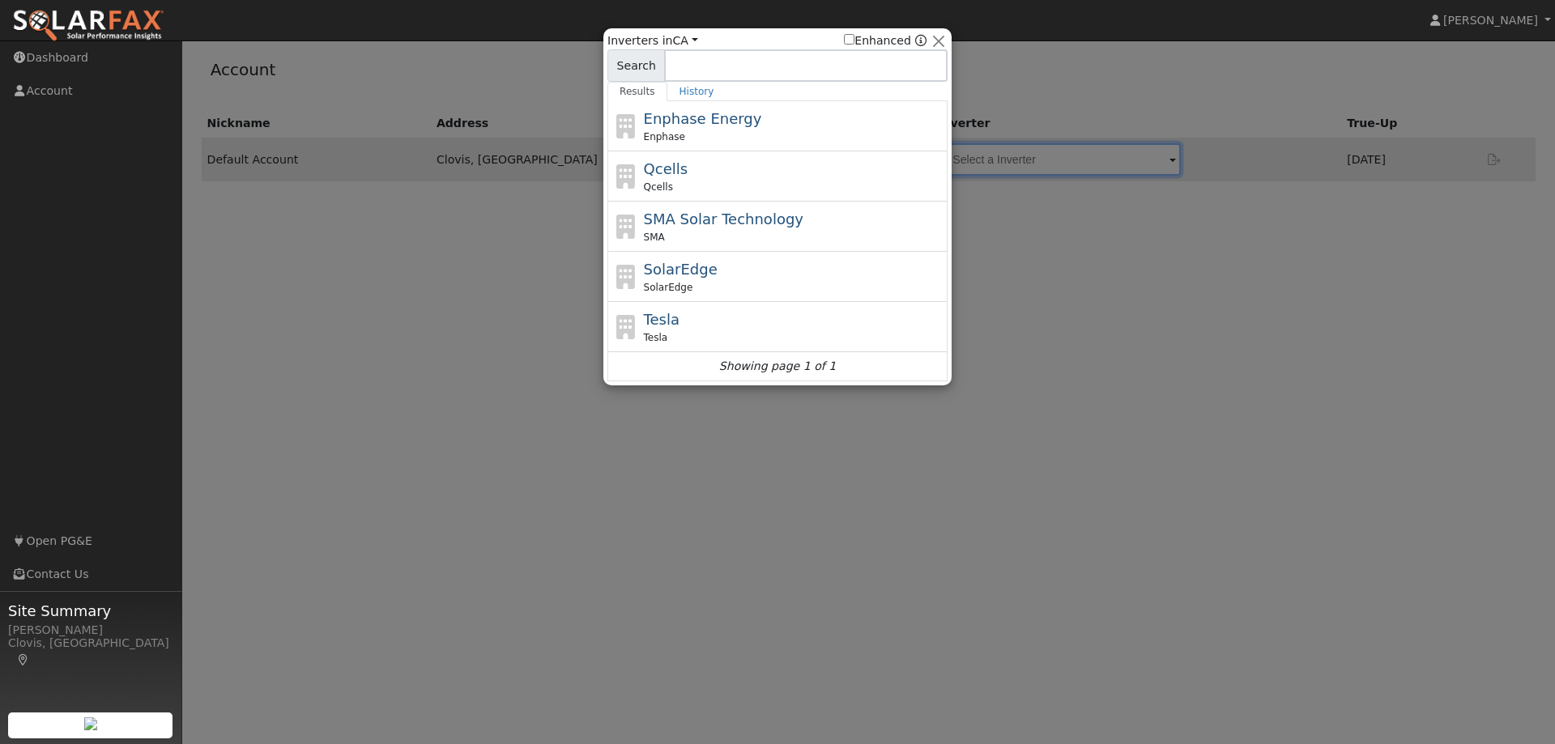
click at [1059, 267] on div at bounding box center [777, 372] width 1555 height 744
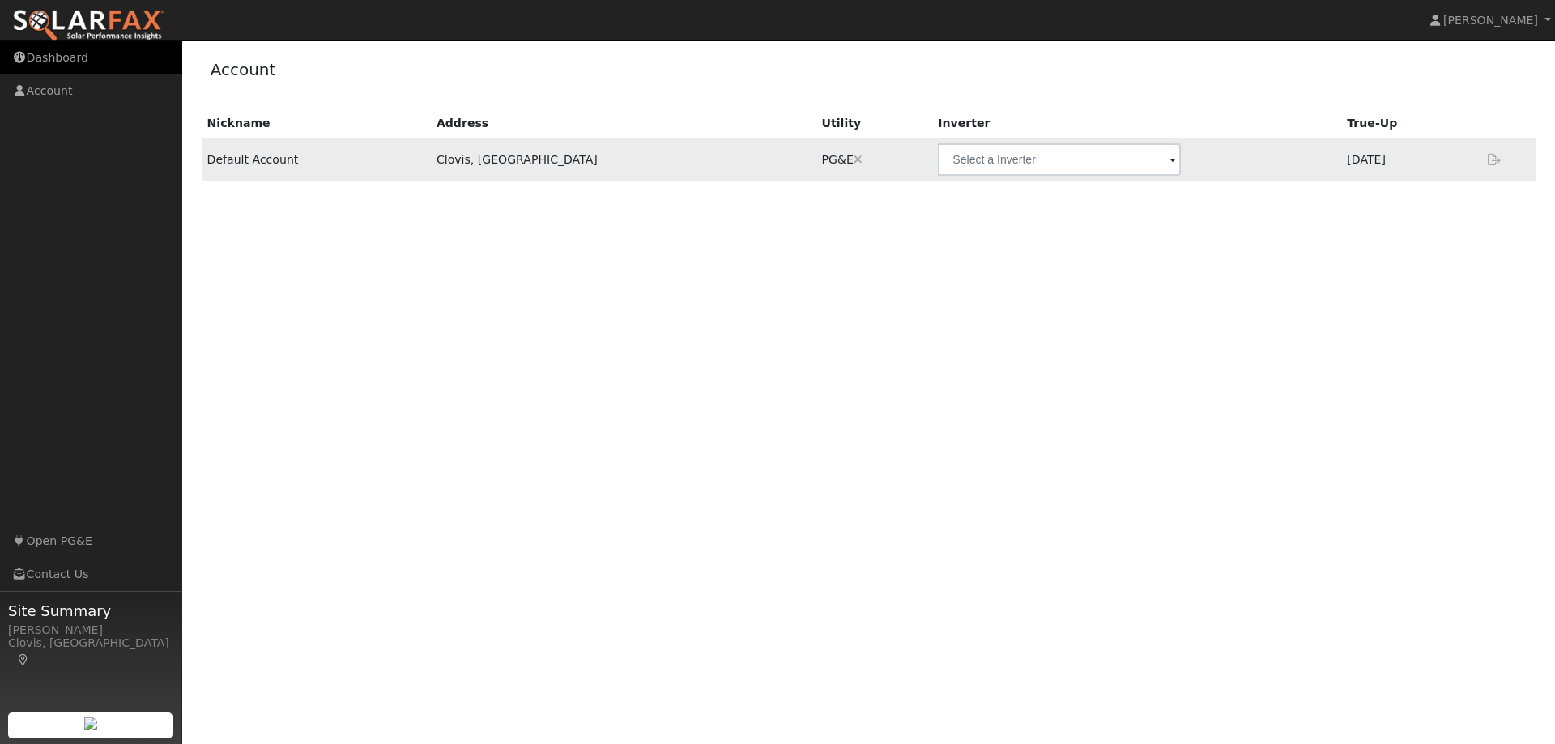
click at [81, 70] on link "Dashboard" at bounding box center [91, 57] width 182 height 33
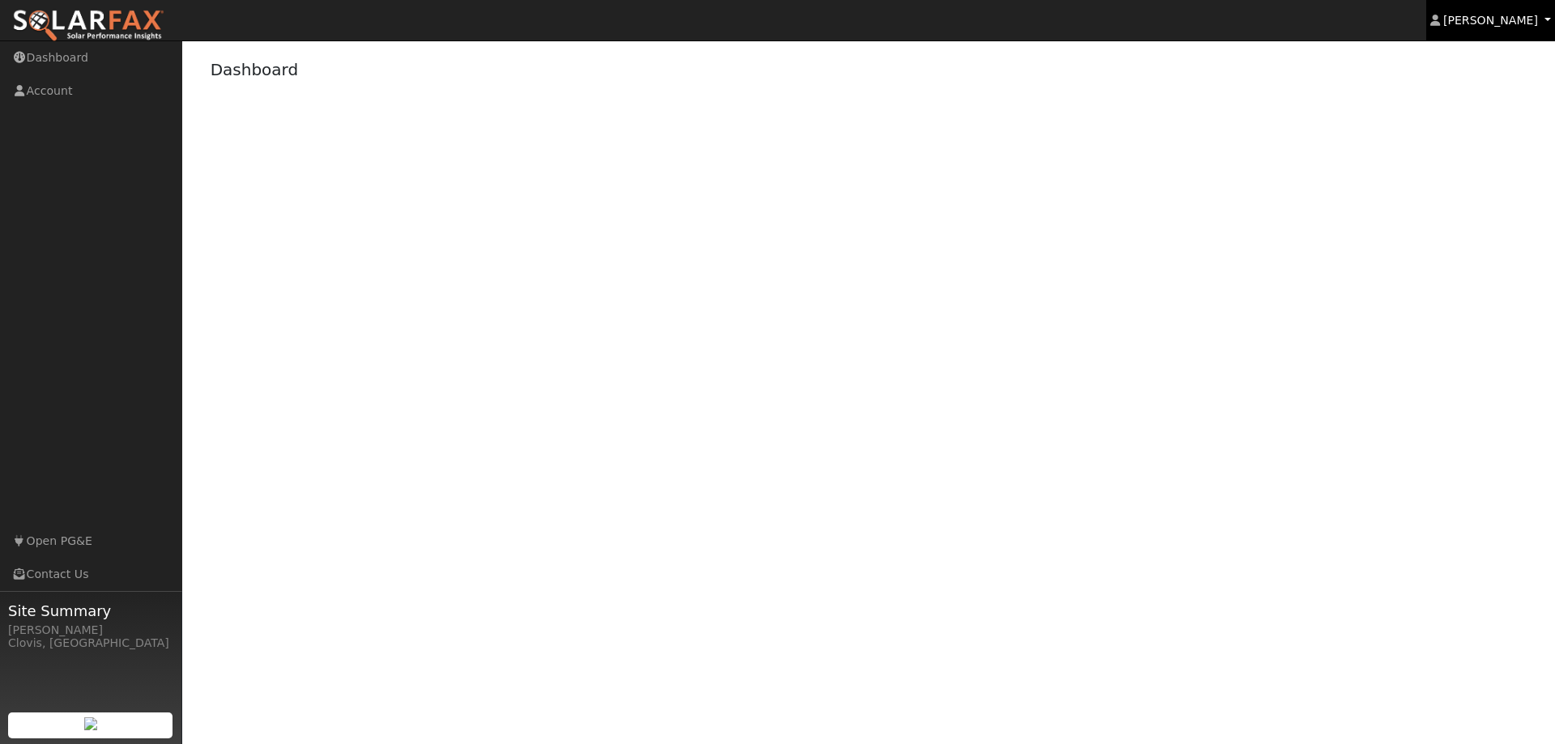
click at [1489, 18] on span "[PERSON_NAME]" at bounding box center [1490, 20] width 95 height 13
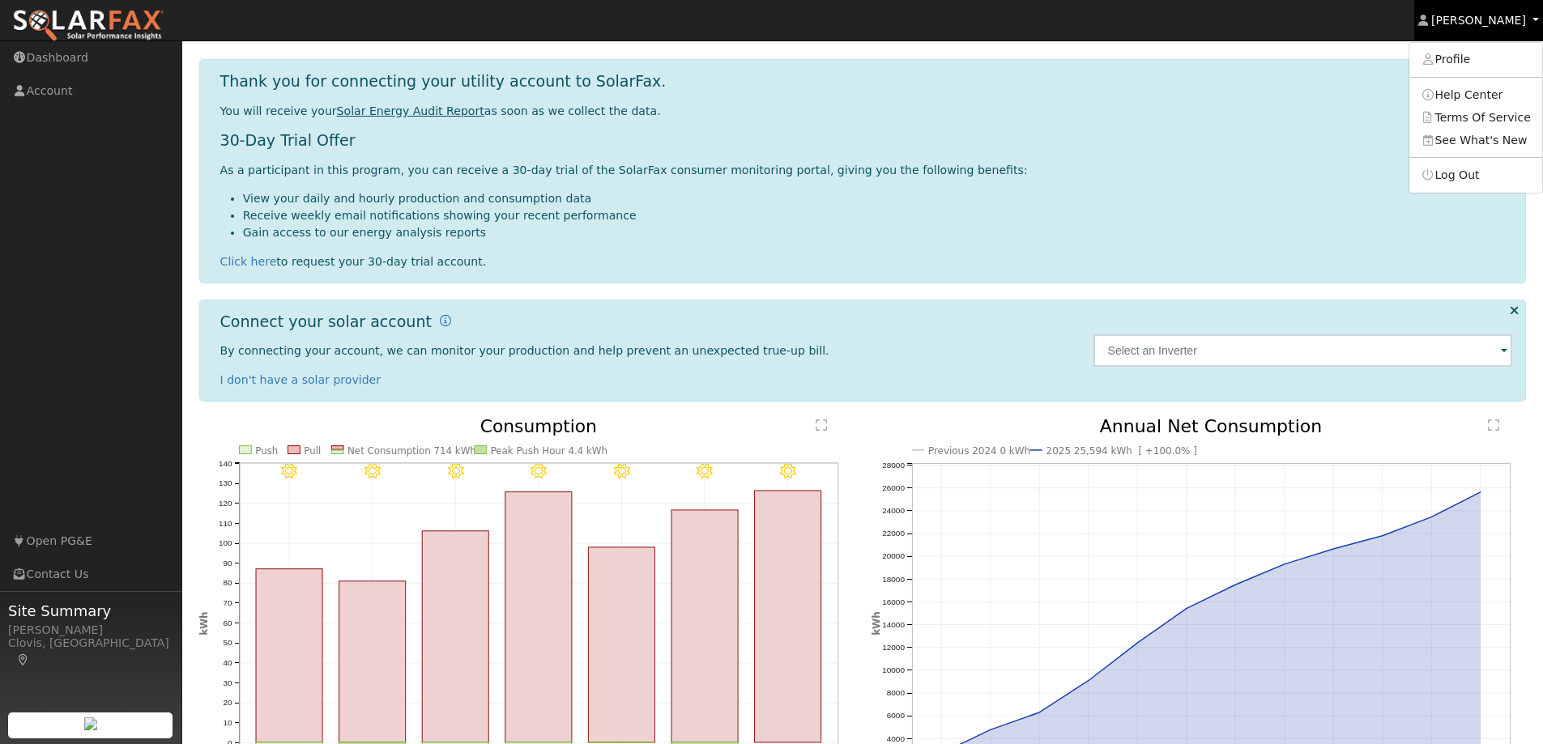
scroll to position [194, 0]
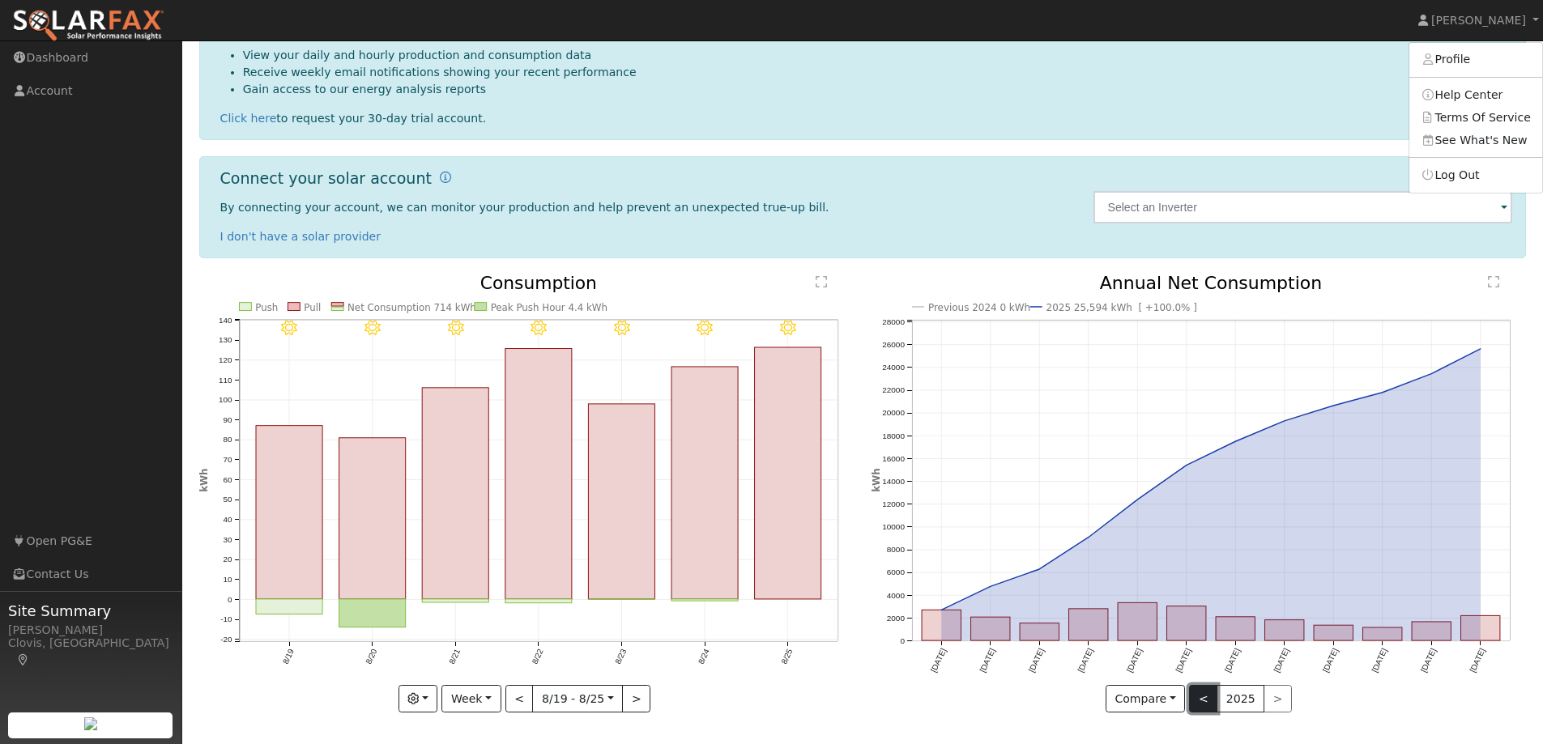
click at [1201, 695] on button "<" at bounding box center [1203, 699] width 28 height 28
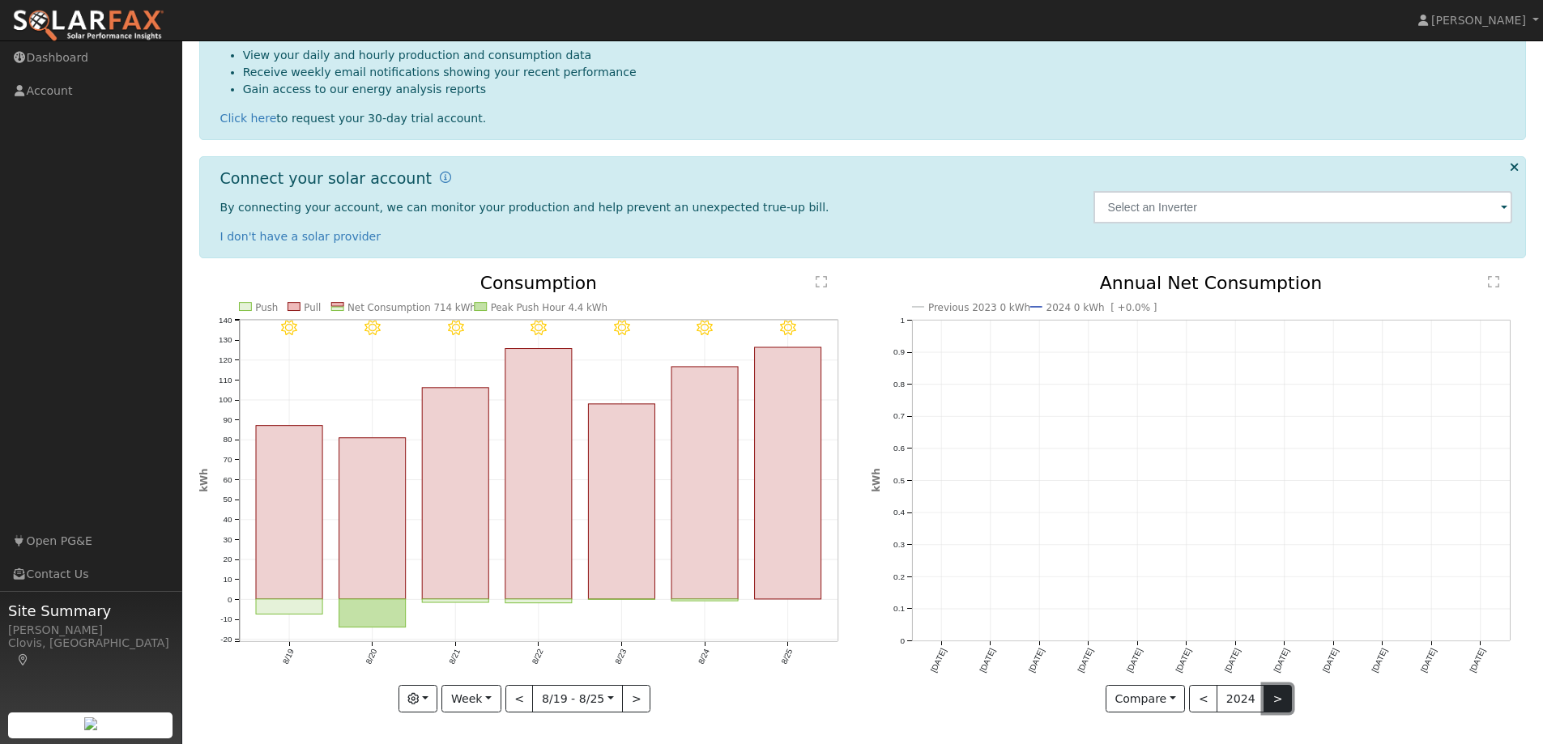
click at [1270, 699] on button ">" at bounding box center [1277, 699] width 28 height 28
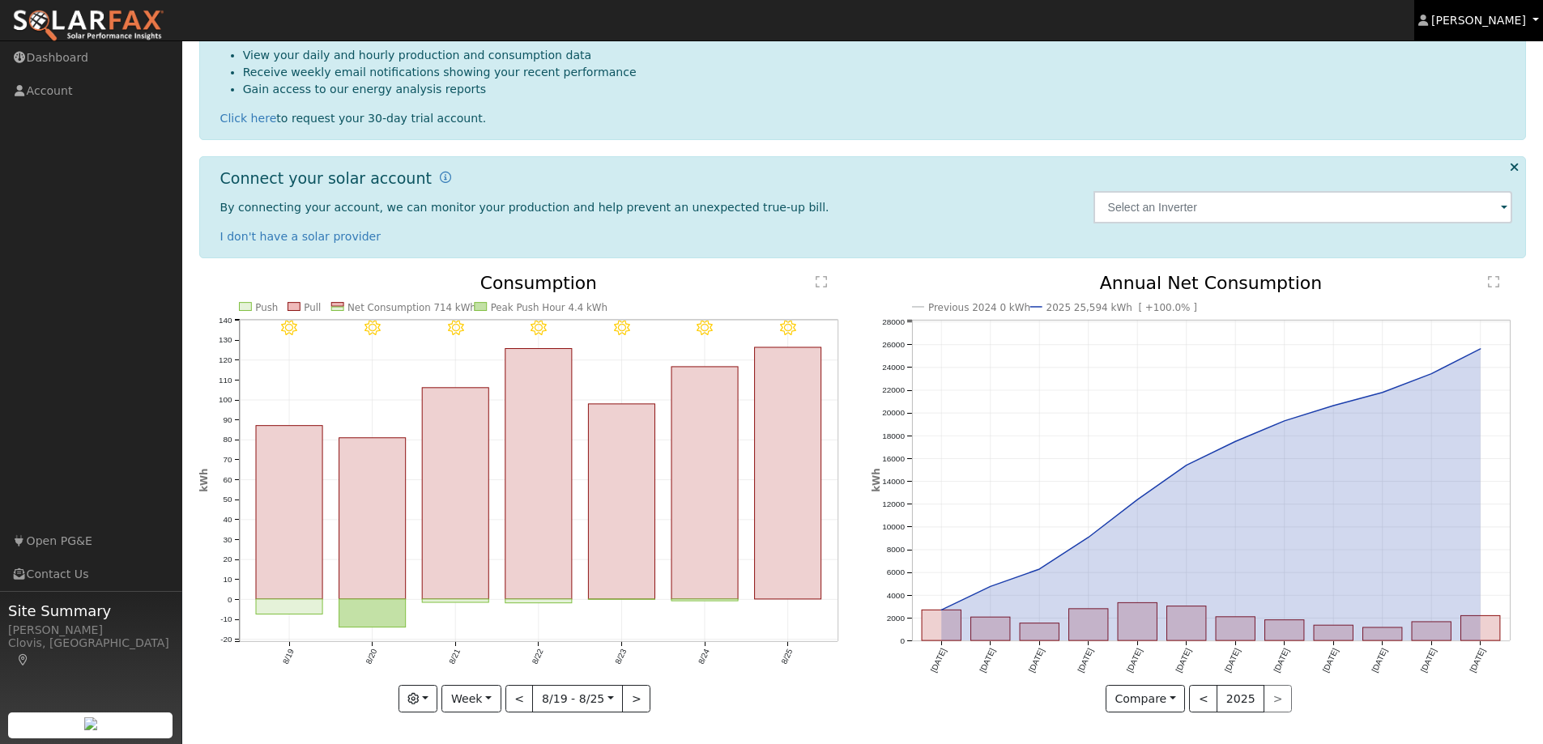
click at [1465, 16] on span "[PERSON_NAME]" at bounding box center [1478, 20] width 95 height 13
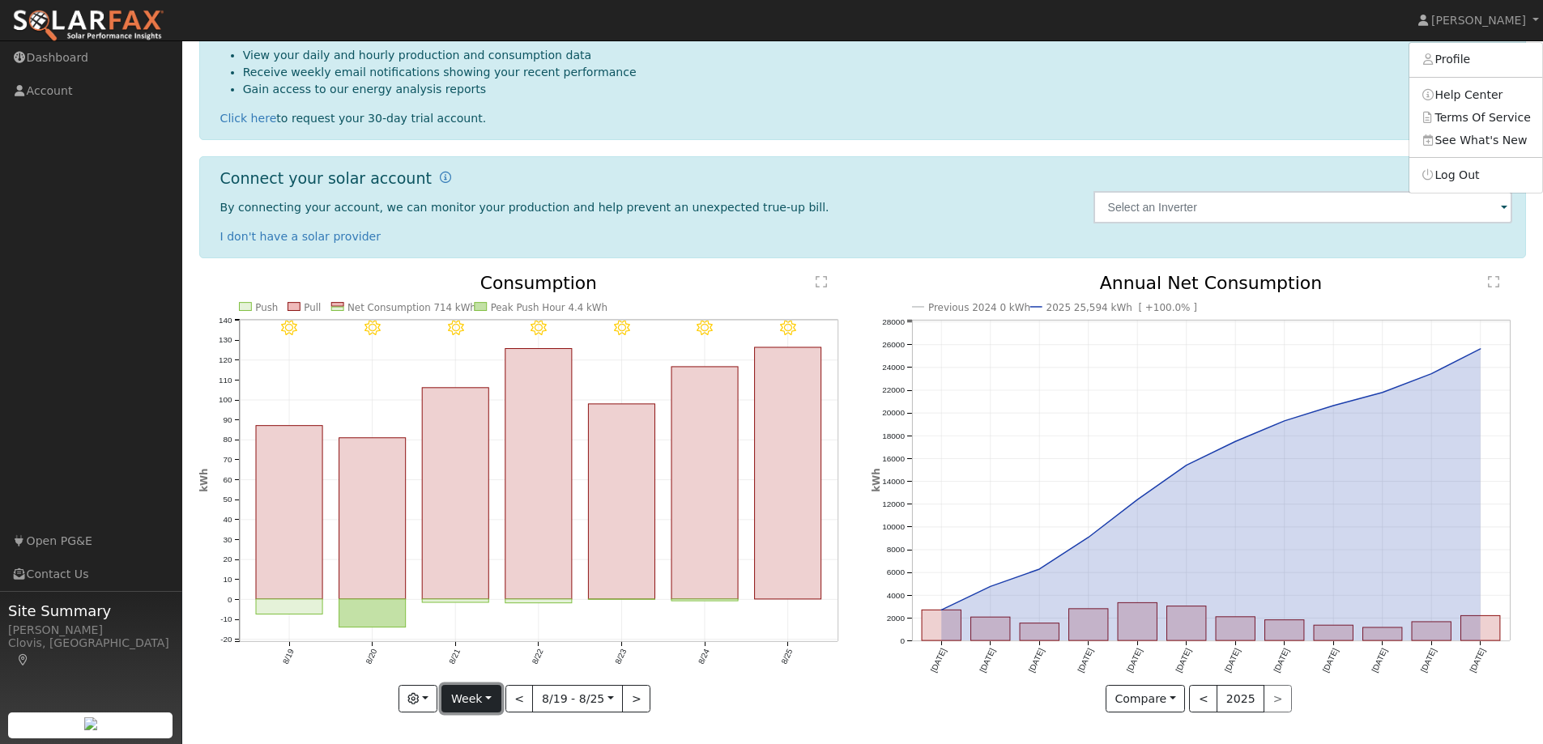
click at [469, 700] on button "Week" at bounding box center [470, 699] width 59 height 28
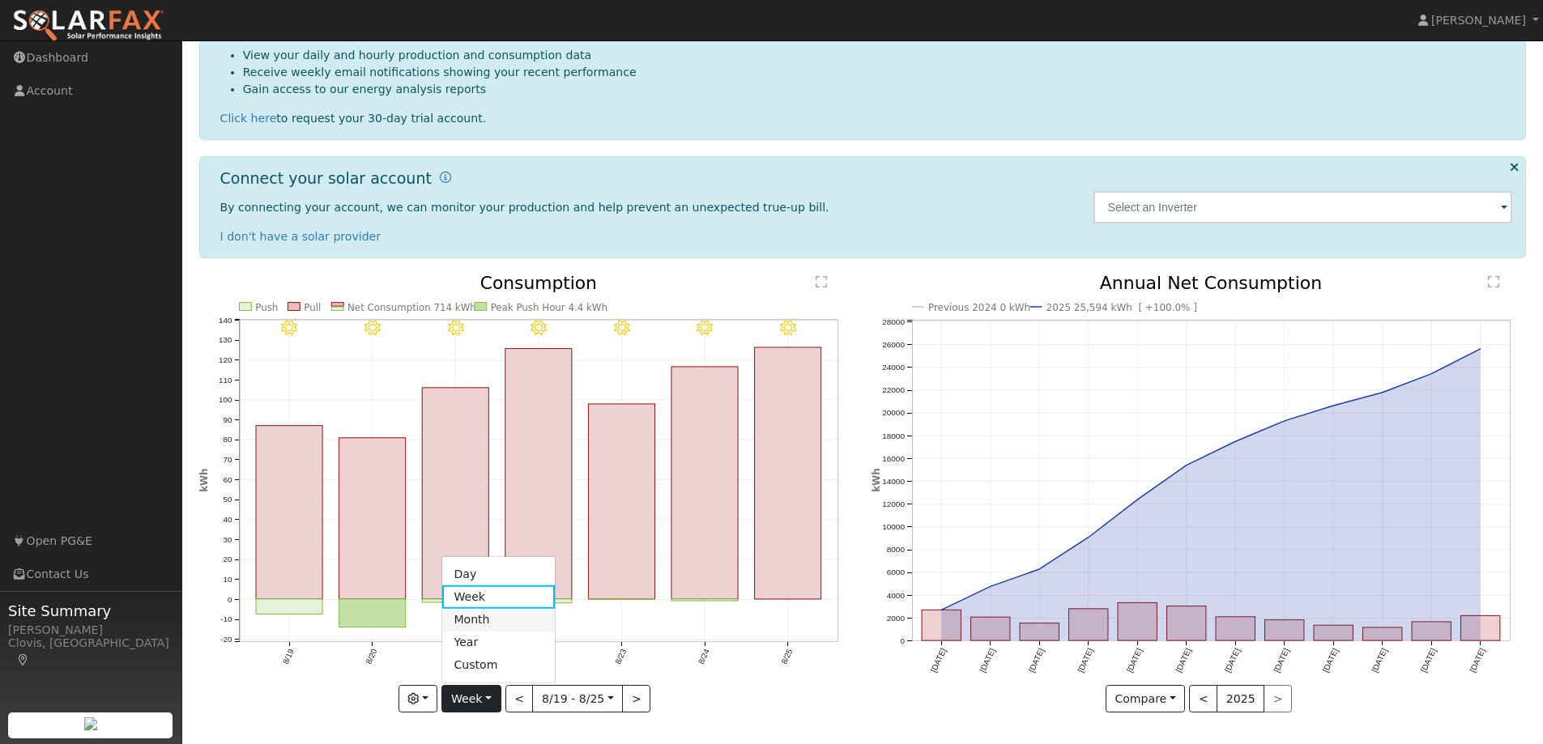
click at [483, 616] on link "Month" at bounding box center [498, 619] width 113 height 23
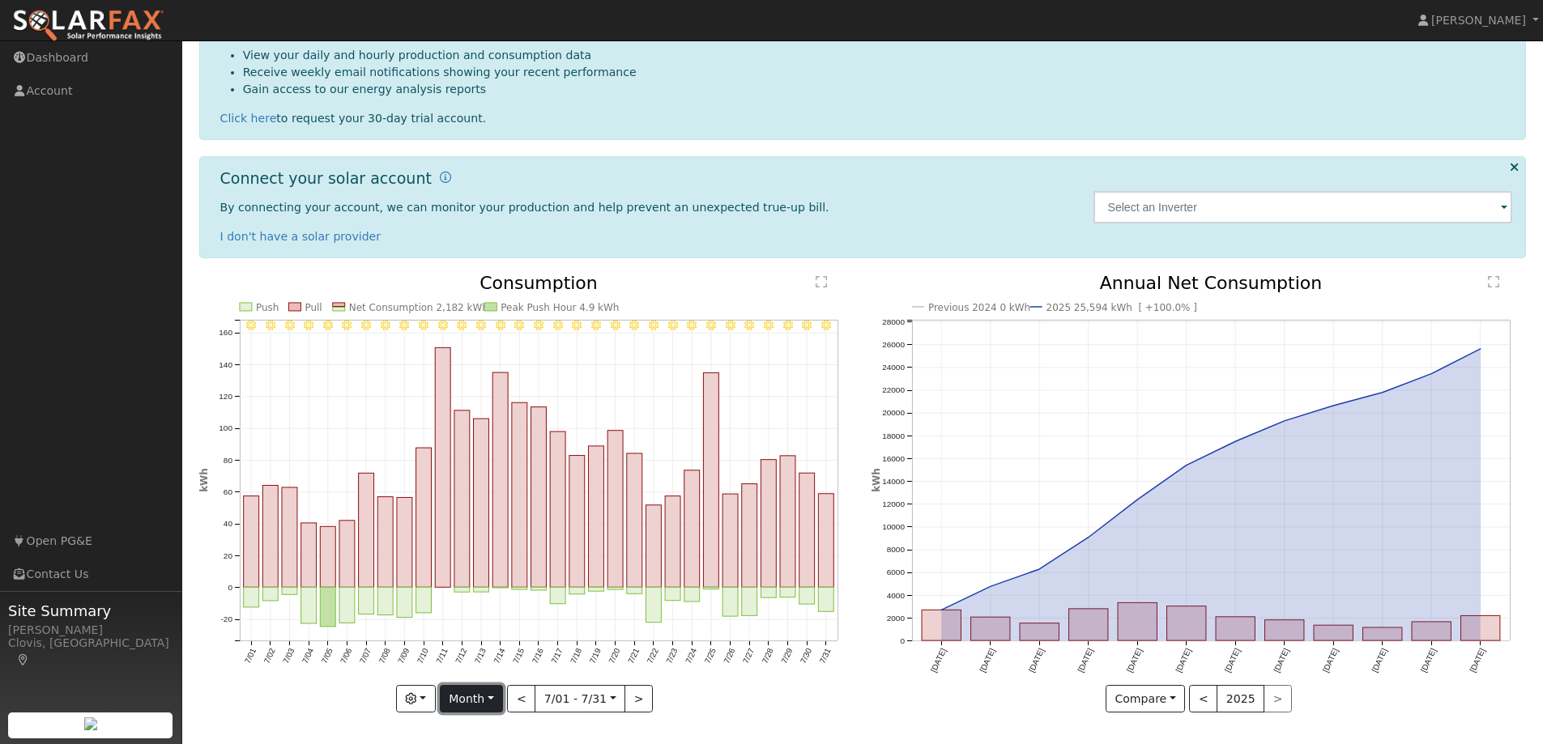
click at [483, 688] on button "Month" at bounding box center [472, 699] width 64 height 28
click at [297, 716] on div "7/31 - Clear 7/30 - Clear 7/29 - Clear 7/28 - Clear 7/27 - Clear 7/26 - Clear 7…" at bounding box center [526, 506] width 672 height 462
click at [539, 557] on rect "onclick=""" at bounding box center [538, 497] width 15 height 181
type input "2025-07-16"
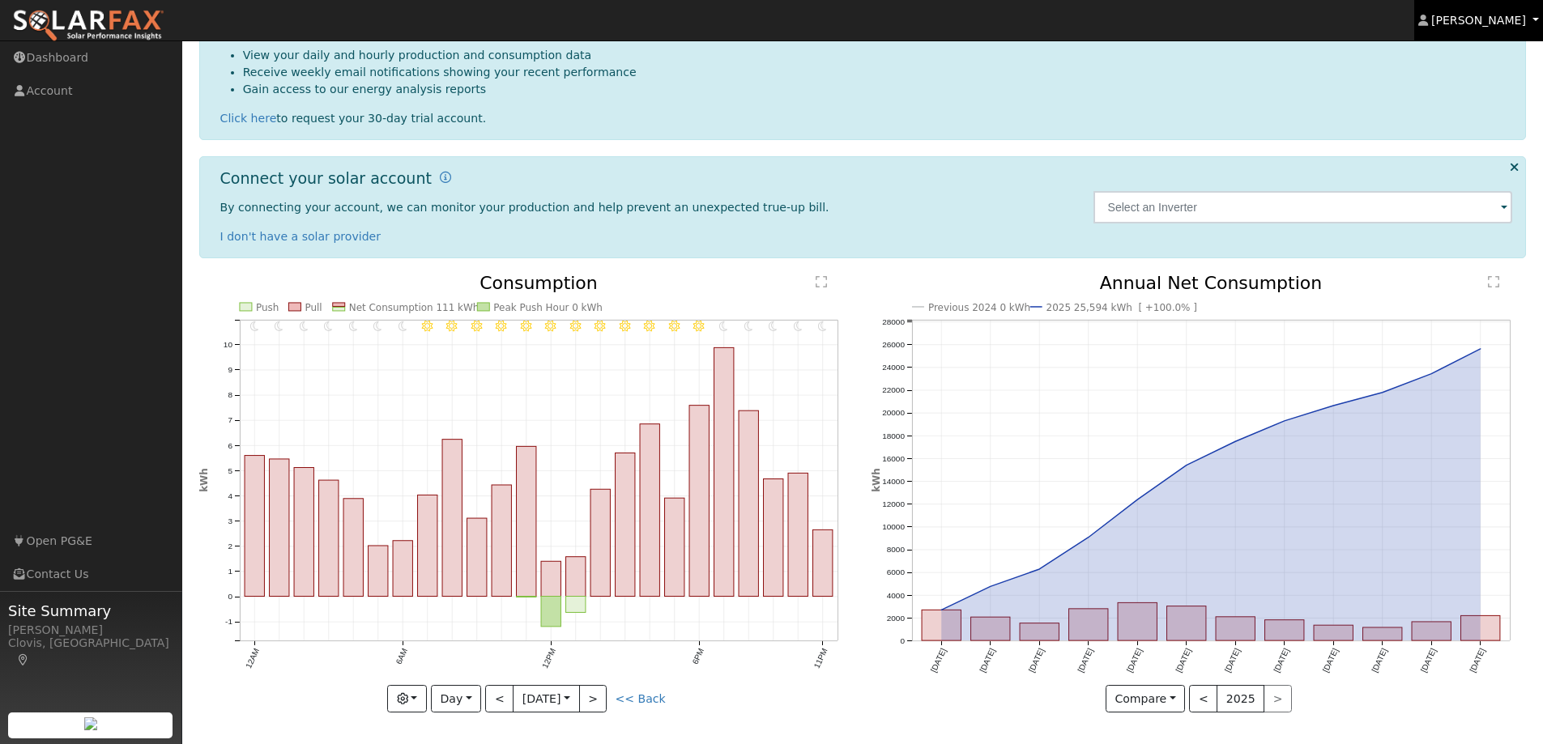
click at [1496, 31] on link "[PERSON_NAME]" at bounding box center [1479, 20] width 130 height 40
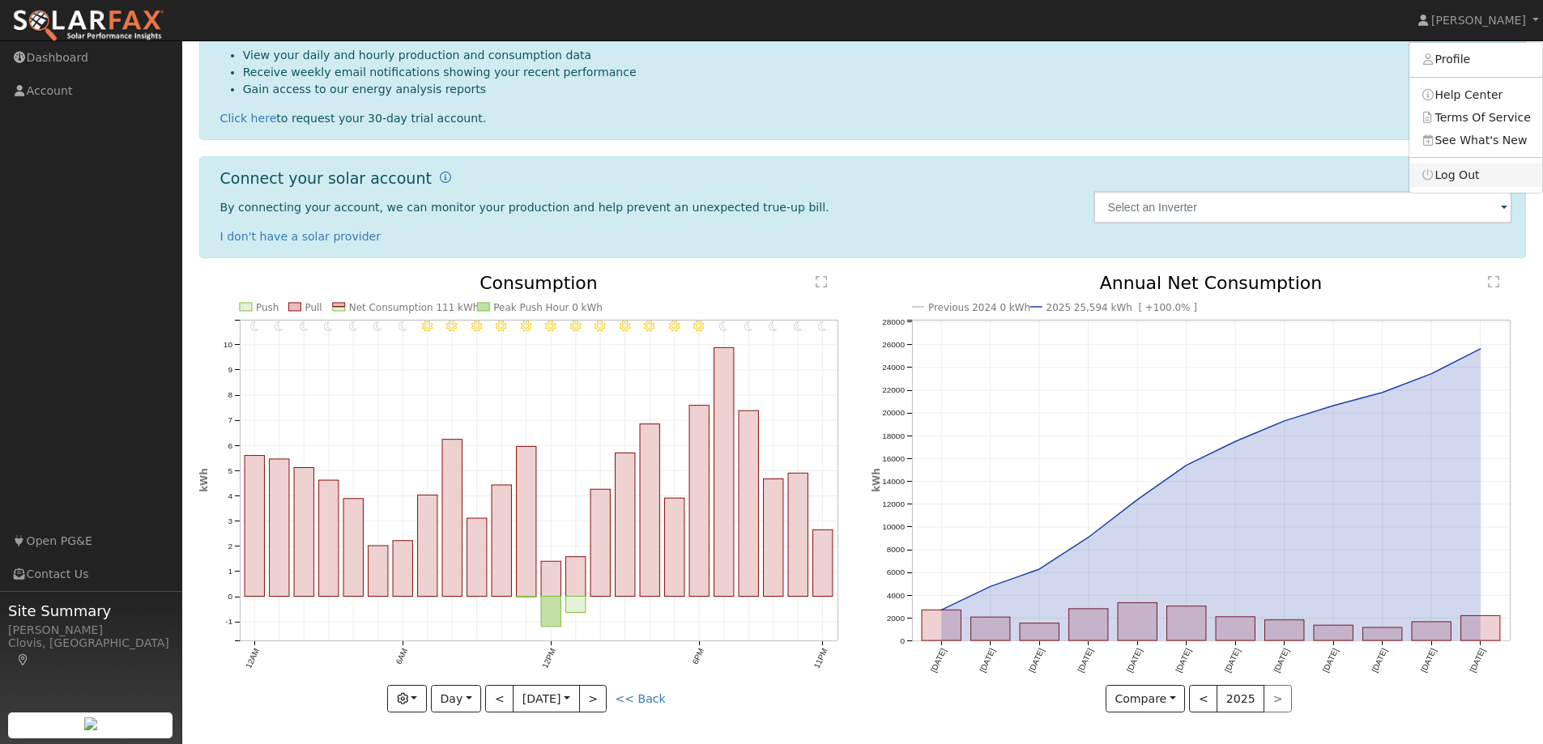
click at [1478, 172] on link "Log Out" at bounding box center [1475, 175] width 133 height 23
